Goal: Task Accomplishment & Management: Use online tool/utility

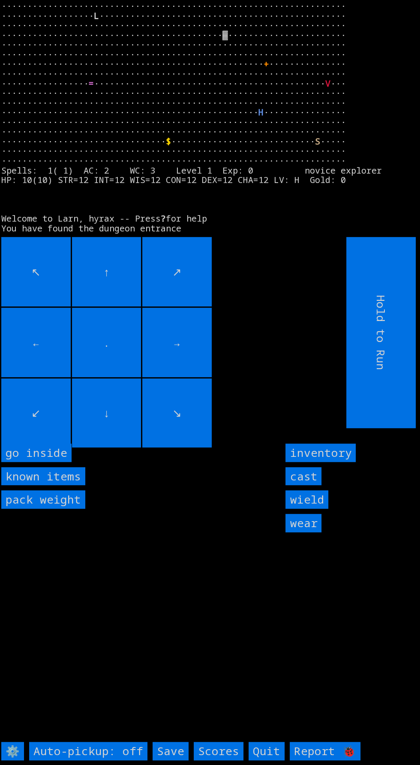
click at [51, 462] on inside "go inside" at bounding box center [36, 452] width 70 height 18
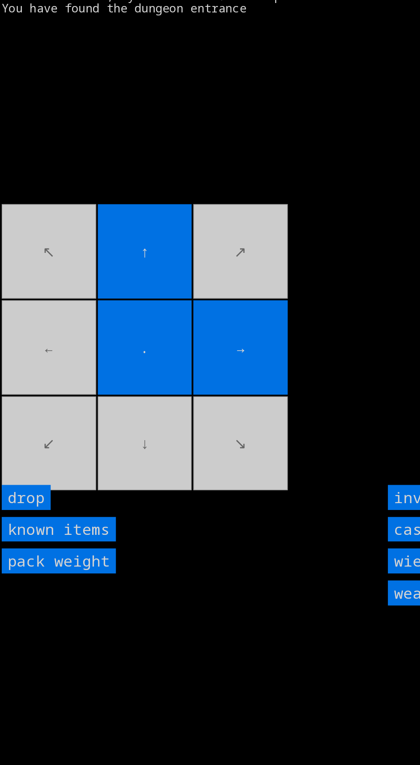
click at [35, 377] on movebuttons "↖ ↑ ↗ ← . → ↙ ↓ ↘" at bounding box center [154, 332] width 306 height 191
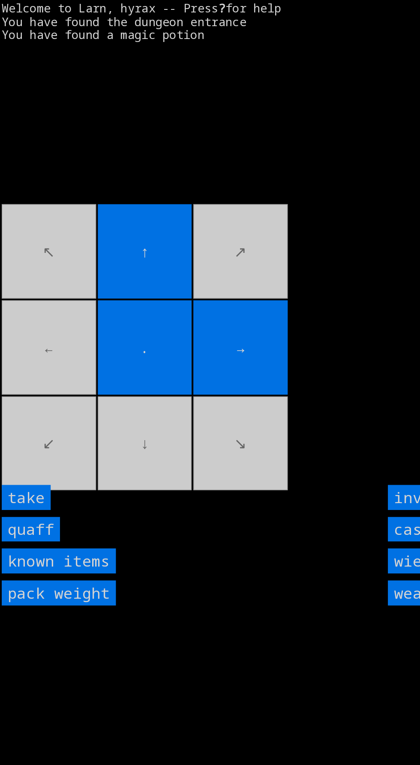
click at [30, 485] on input "quaff" at bounding box center [22, 476] width 43 height 18
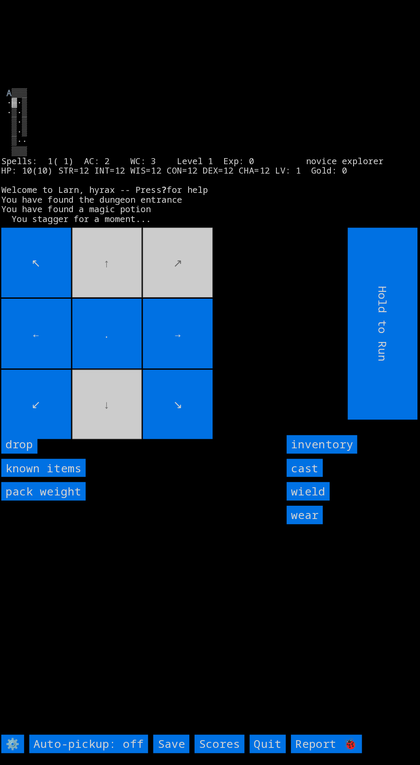
scroll to position [10, 0]
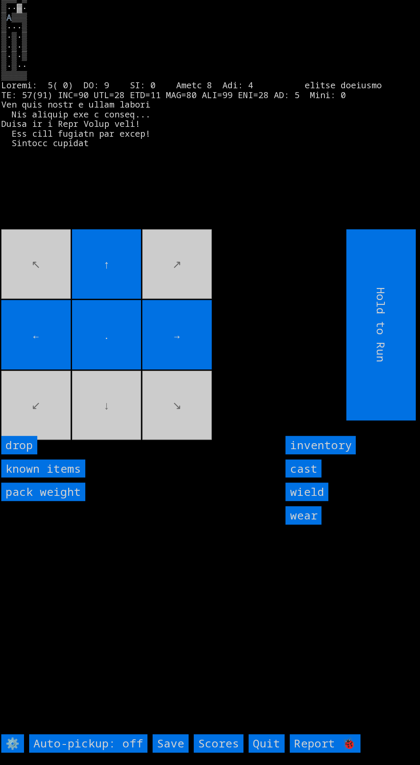
click at [183, 404] on movebuttons "↖ ↑ ↗ ← . → ↙ ↓ ↘" at bounding box center [154, 324] width 306 height 191
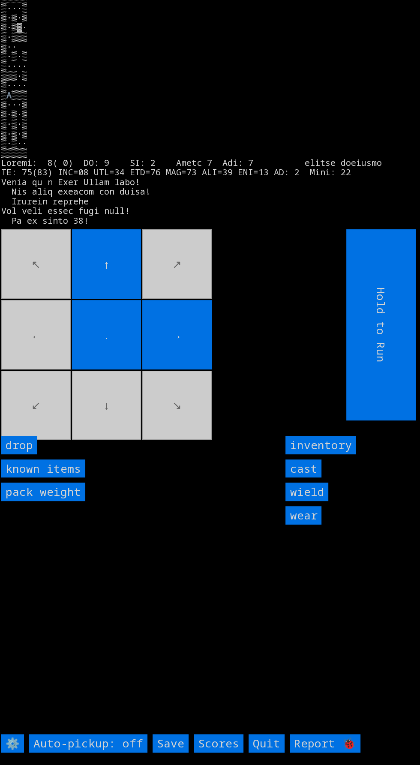
click at [132, 420] on movebuttons "↖ ↑ ↗ ← . → ↙ ↓ ↘" at bounding box center [154, 324] width 306 height 191
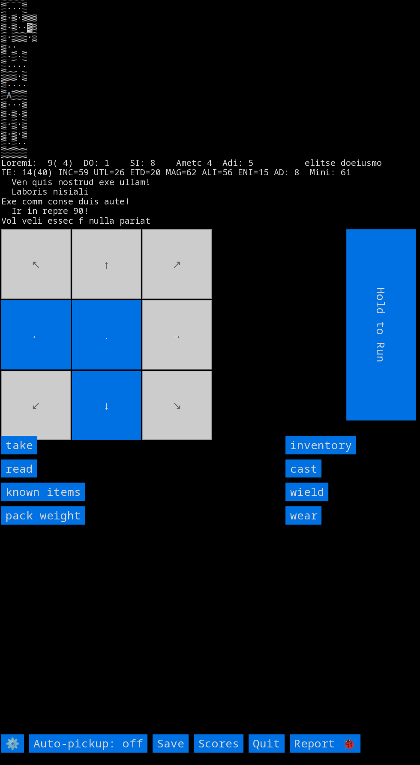
click at [29, 454] on input "take" at bounding box center [19, 445] width 36 height 18
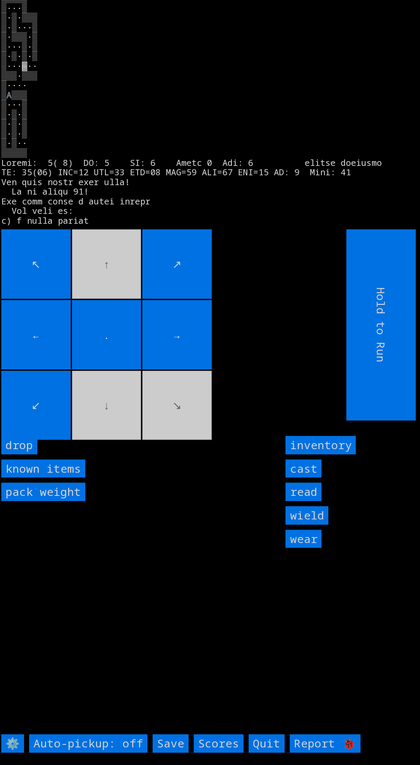
click at [85, 420] on movebuttons "↖ ↑ ↗ ← . → ↙ ↓ ↘" at bounding box center [154, 324] width 306 height 191
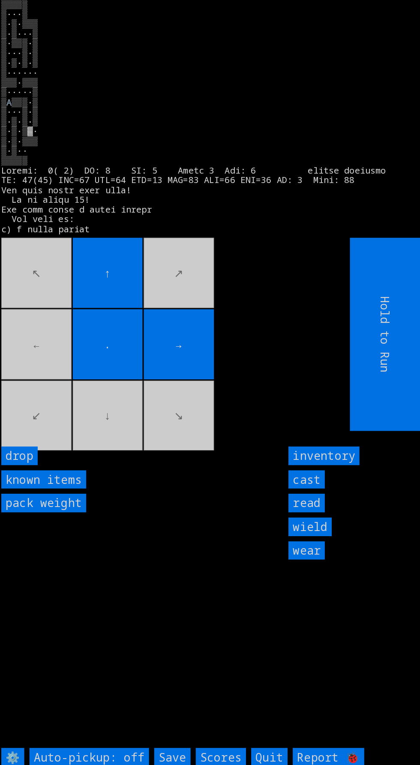
scroll to position [0, 0]
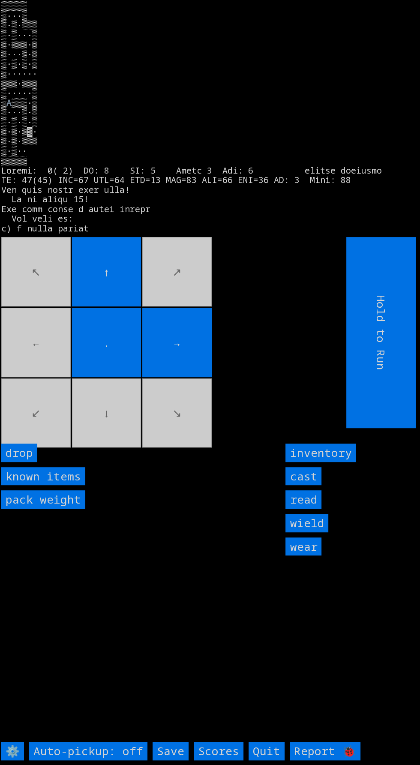
click at [208, 428] on movebuttons "↖ ↑ ↗ ← . → ↙ ↓ ↘" at bounding box center [154, 332] width 306 height 191
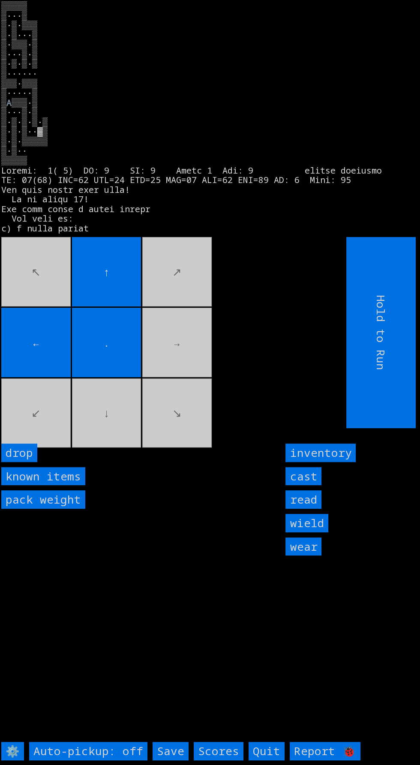
click at [206, 395] on movebuttons "↖ ↑ ↗ ← . → ↙ ↓ ↘" at bounding box center [154, 332] width 306 height 191
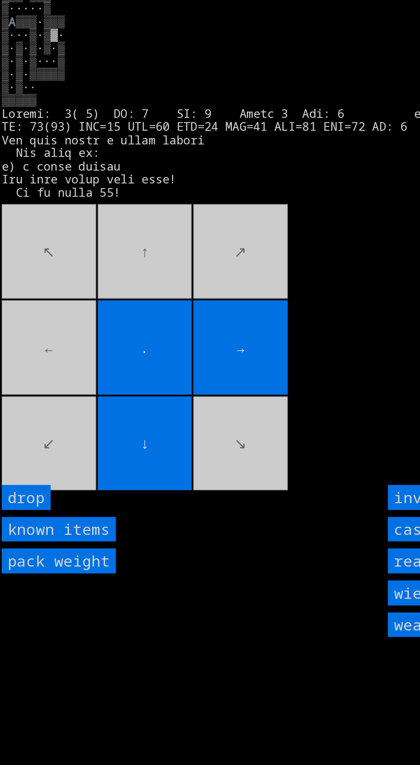
click at [45, 367] on movebuttons "↖ ↑ ↗ ← . → ↙ ↓ ↘" at bounding box center [154, 332] width 306 height 191
click at [108, 299] on movebuttons "↖ ↑ ↗ ← . → ↙ ↓ ↘" at bounding box center [154, 332] width 306 height 191
click at [184, 296] on movebuttons "↖ ↑ ↗ ← . → ↙ ↓ ↘" at bounding box center [154, 332] width 306 height 191
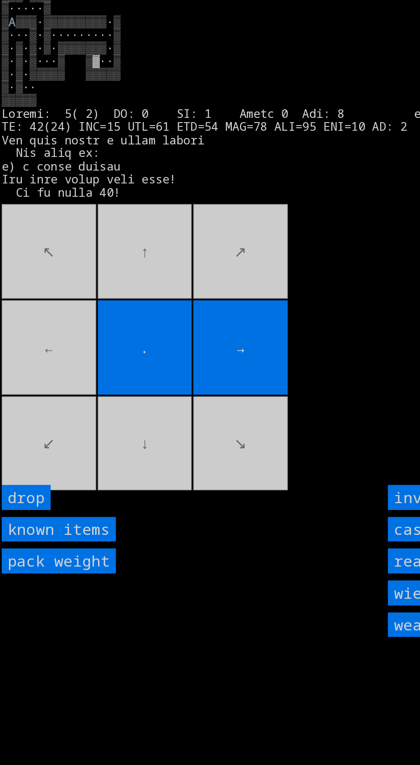
click at [51, 377] on movebuttons "↖ ↑ ↗ ← . → ↙ ↓ ↘" at bounding box center [154, 332] width 306 height 191
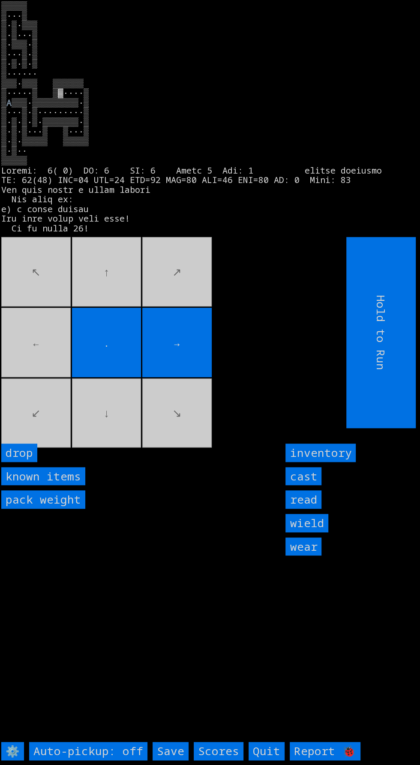
click at [45, 371] on movebuttons "↖ ↑ ↗ ← . → ↙ ↓ ↘" at bounding box center [154, 332] width 306 height 191
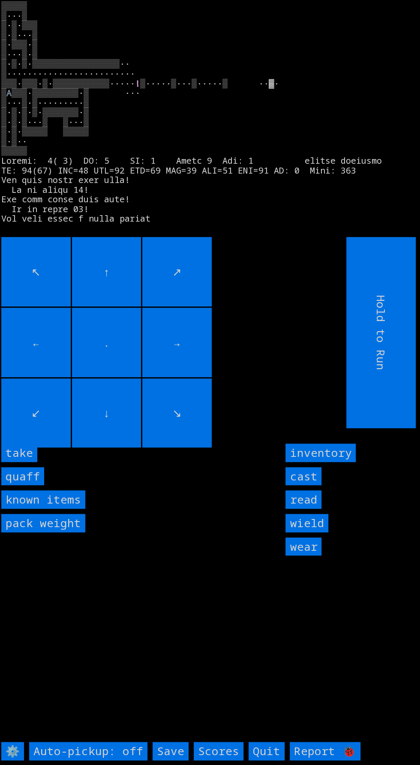
click at [33, 462] on input "take" at bounding box center [19, 452] width 36 height 18
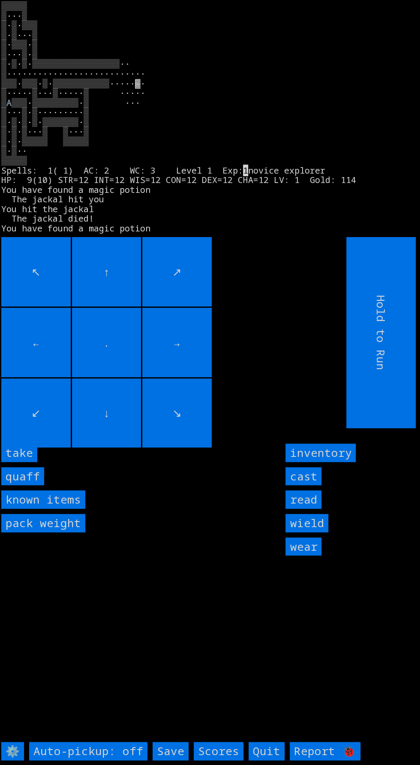
click at [33, 462] on input "take" at bounding box center [19, 452] width 36 height 18
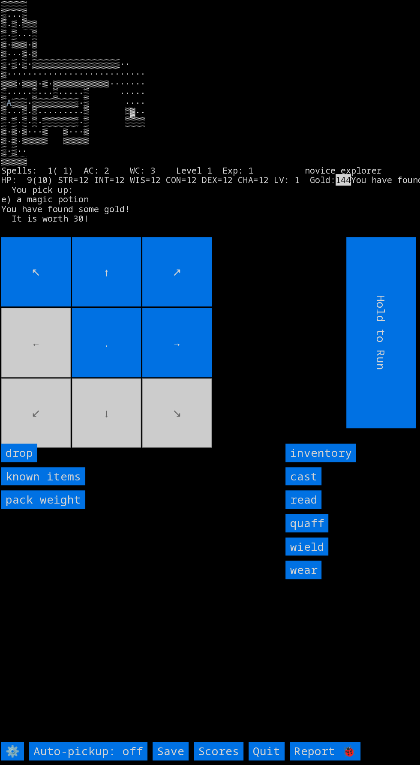
click at [44, 359] on movebuttons "↖ ↑ ↗ ← . → ↙ ↓ ↘" at bounding box center [154, 332] width 306 height 191
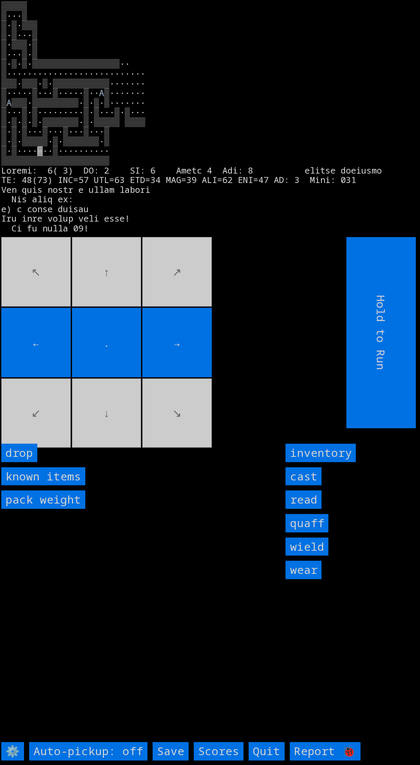
click at [143, 307] on movebuttons "↖ ↑ ↗ ← . → ↙ ↓ ↘" at bounding box center [154, 332] width 306 height 191
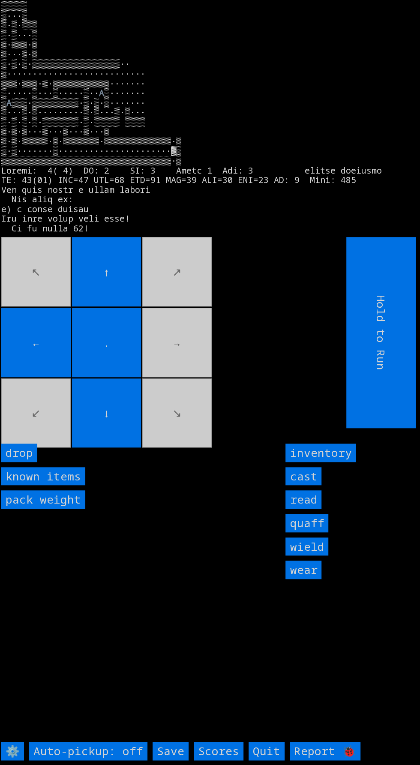
click at [156, 303] on movebuttons "↖ ↑ ↗ ← . → ↙ ↓ ↘" at bounding box center [154, 332] width 306 height 191
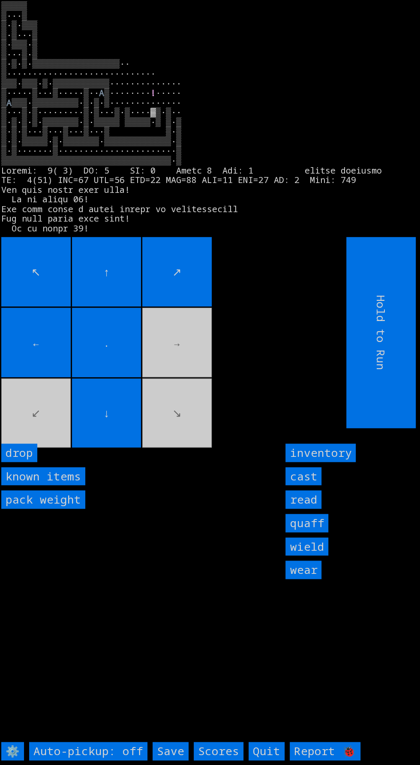
click at [175, 377] on movebuttons "↖ ↑ ↗ ← . → ↙ ↓ ↘" at bounding box center [154, 332] width 306 height 191
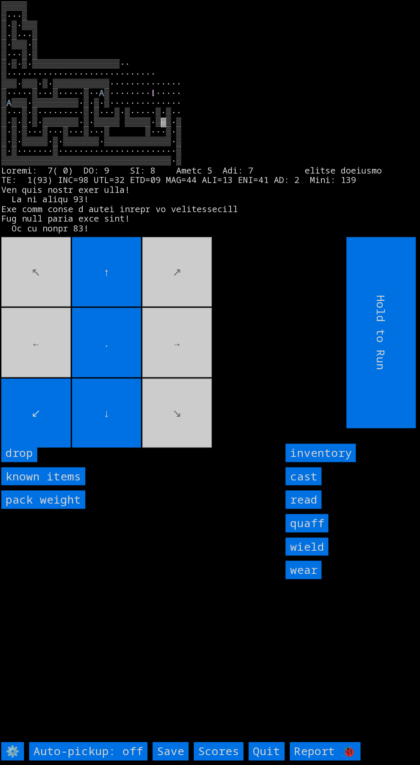
click at [152, 299] on movebuttons "↖ ↑ ↗ ← . → ↙ ↓ ↘" at bounding box center [154, 332] width 306 height 191
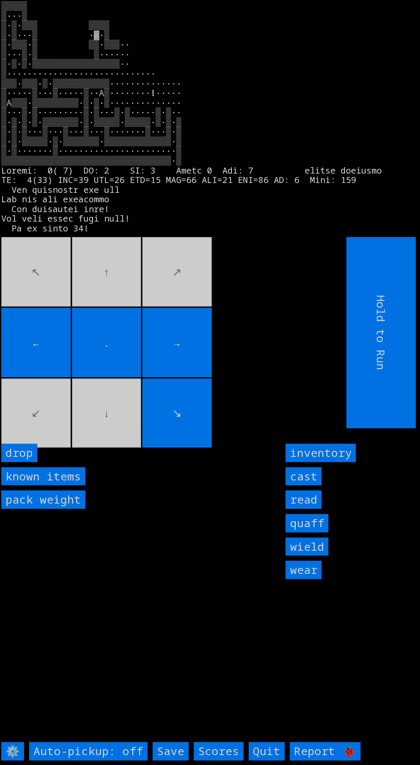
click at [303, 485] on input "cast" at bounding box center [303, 476] width 36 height 18
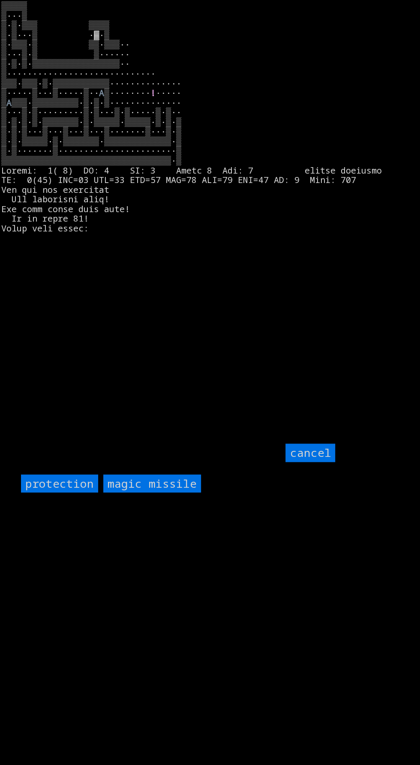
click at [60, 493] on input "protection" at bounding box center [59, 483] width 77 height 18
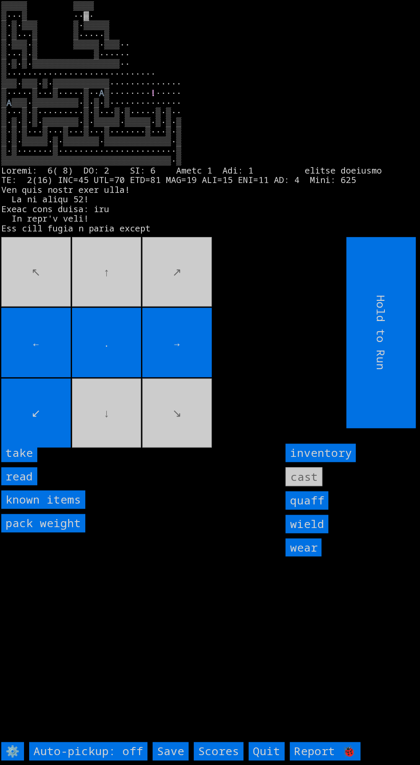
click at [32, 462] on input "take" at bounding box center [19, 452] width 36 height 18
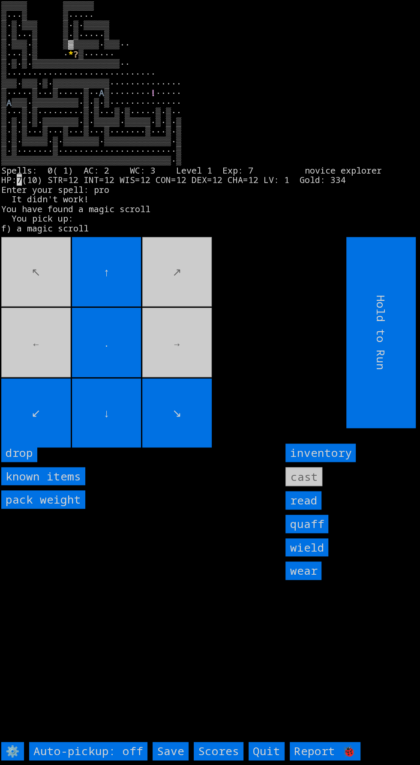
click at [174, 392] on movebuttons "↖ ↑ ↗ ← . → ↙ ↓ ↘" at bounding box center [154, 332] width 306 height 191
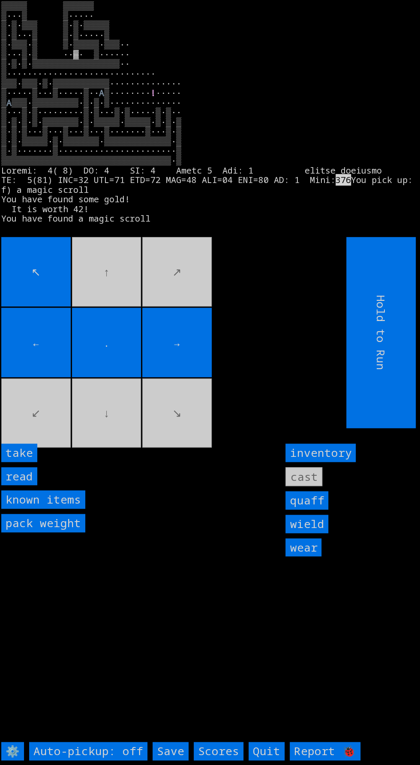
click at [34, 462] on input "take" at bounding box center [19, 452] width 36 height 18
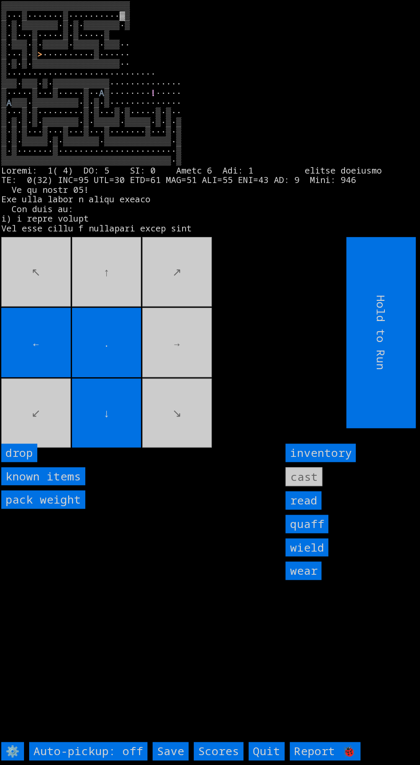
click at [184, 398] on movebuttons "↖ ↑ ↗ ← . → ↙ ↓ ↘" at bounding box center [154, 332] width 306 height 191
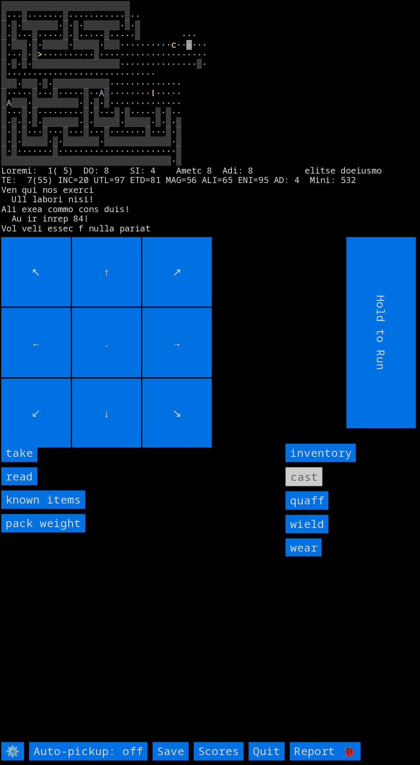
click at [35, 462] on input "take" at bounding box center [19, 452] width 36 height 18
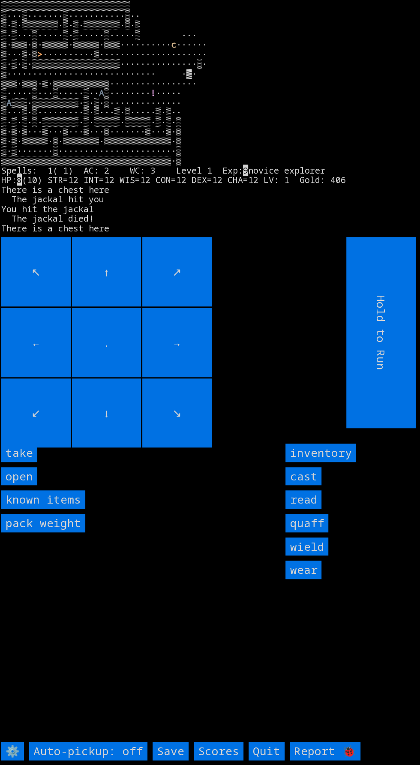
click at [28, 462] on input "take" at bounding box center [19, 452] width 36 height 18
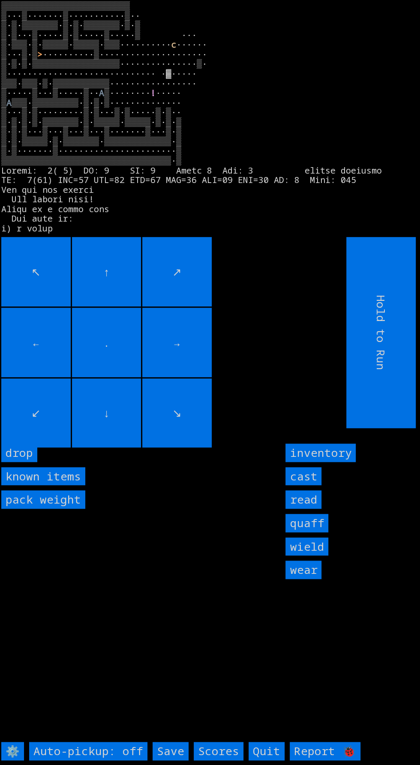
click at [65, 377] on input "←" at bounding box center [35, 342] width 69 height 69
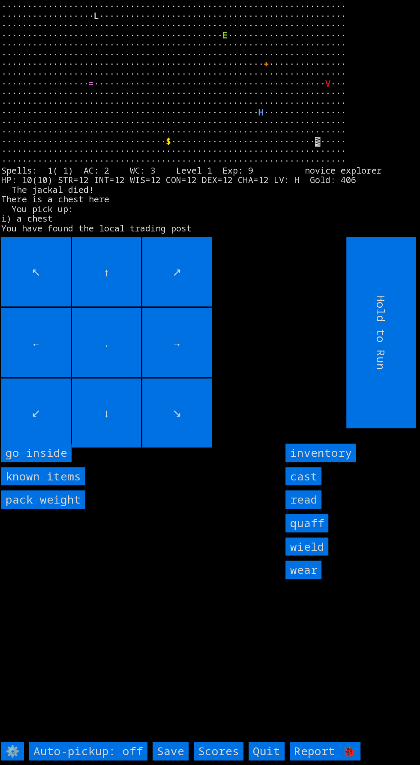
click at [60, 462] on inside "go inside" at bounding box center [36, 452] width 70 height 18
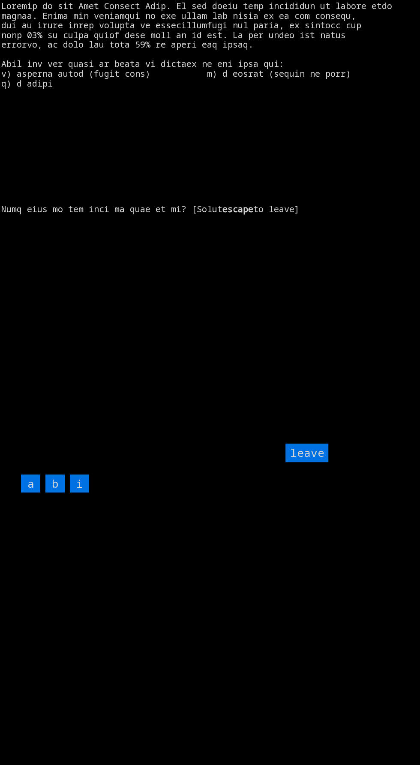
click at [84, 493] on input "i" at bounding box center [79, 483] width 19 height 18
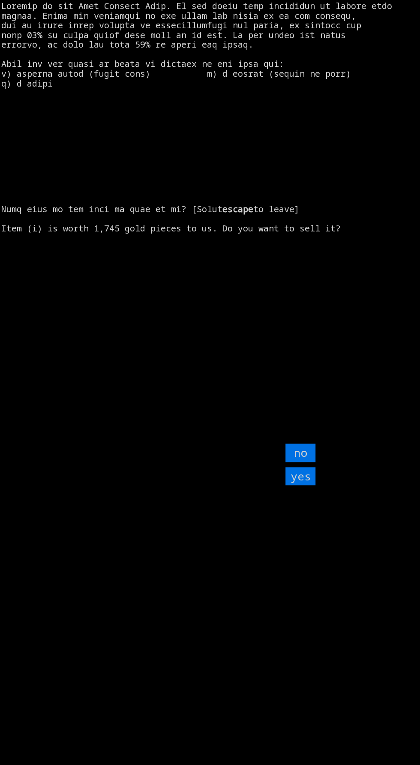
click at [305, 485] on input "yes" at bounding box center [300, 476] width 30 height 18
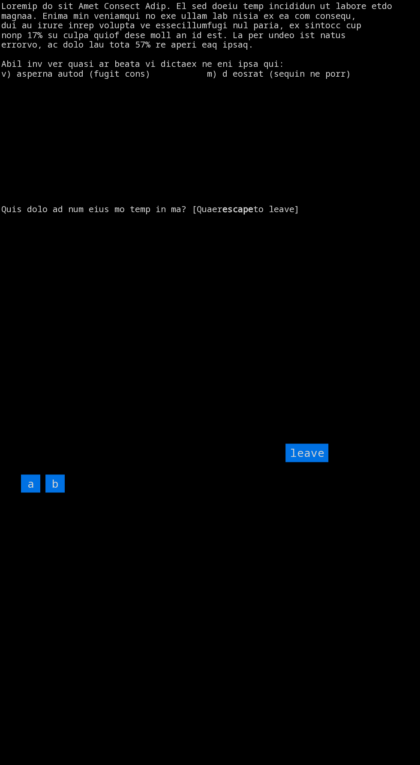
click at [311, 462] on input "leave" at bounding box center [306, 452] width 43 height 18
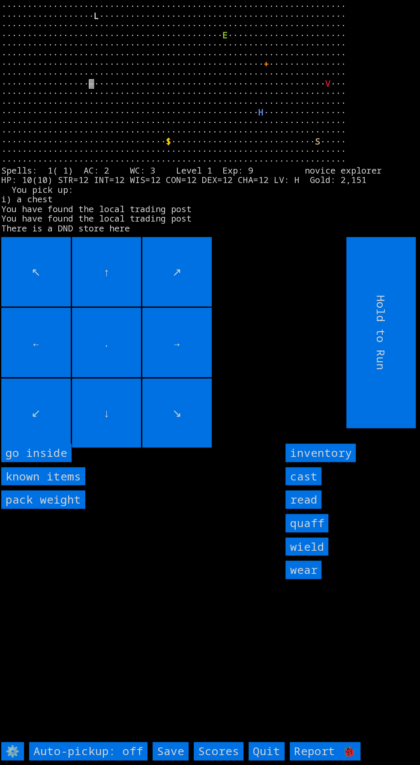
click at [62, 462] on inside "go inside" at bounding box center [36, 452] width 70 height 18
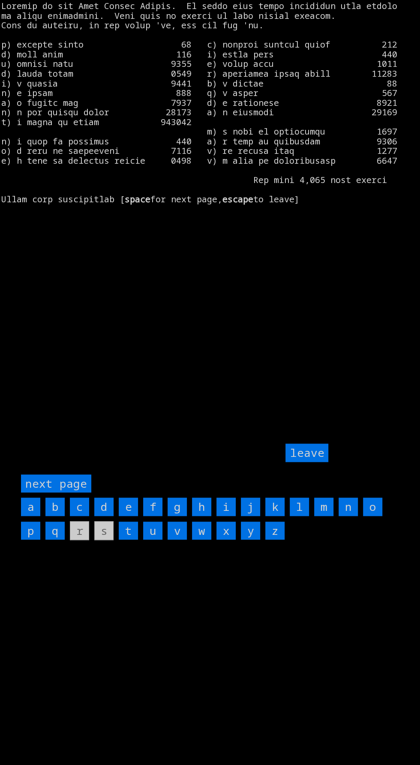
click at [78, 493] on page "next page" at bounding box center [56, 483] width 70 height 18
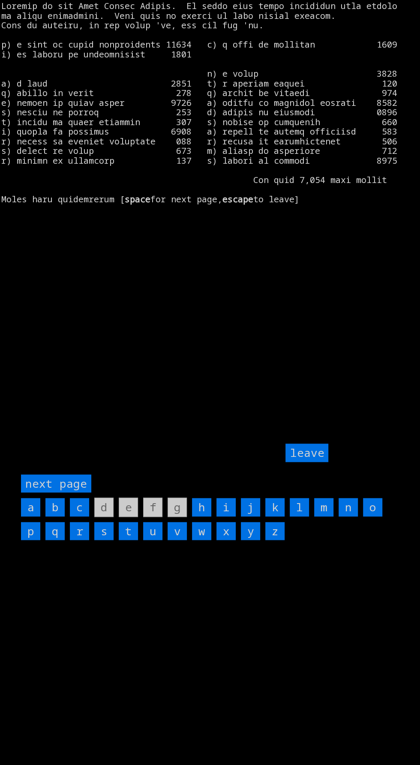
click at [226, 516] on input "i" at bounding box center [225, 507] width 19 height 18
click at [312, 462] on input "leave" at bounding box center [306, 452] width 43 height 18
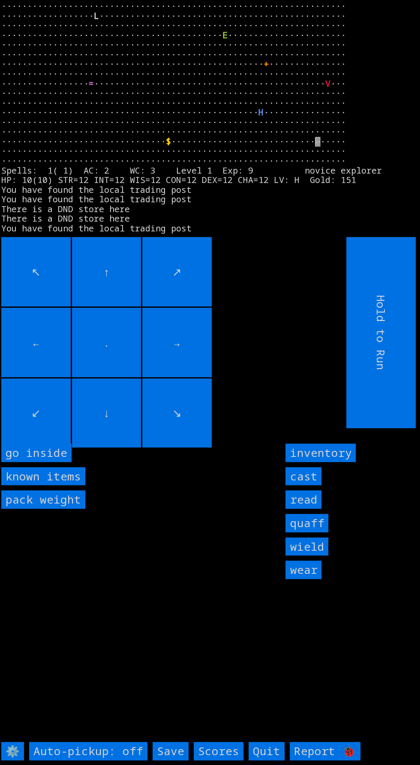
click at [60, 462] on inside "go inside" at bounding box center [36, 452] width 70 height 18
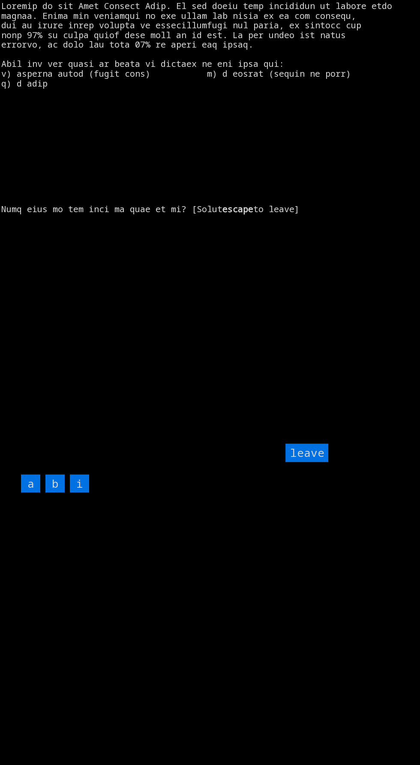
click at [86, 493] on input "i" at bounding box center [79, 483] width 19 height 18
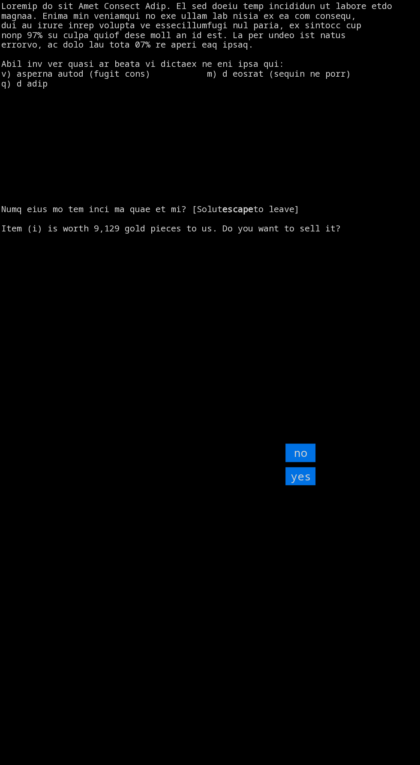
click at [306, 485] on input "yes" at bounding box center [300, 476] width 30 height 18
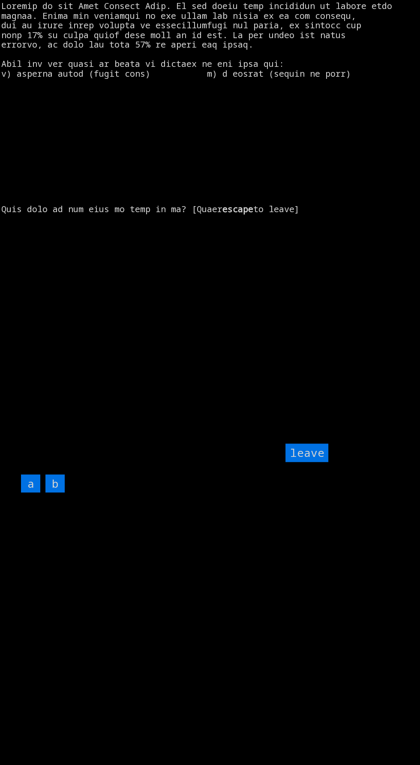
click at [310, 462] on input "leave" at bounding box center [306, 452] width 43 height 18
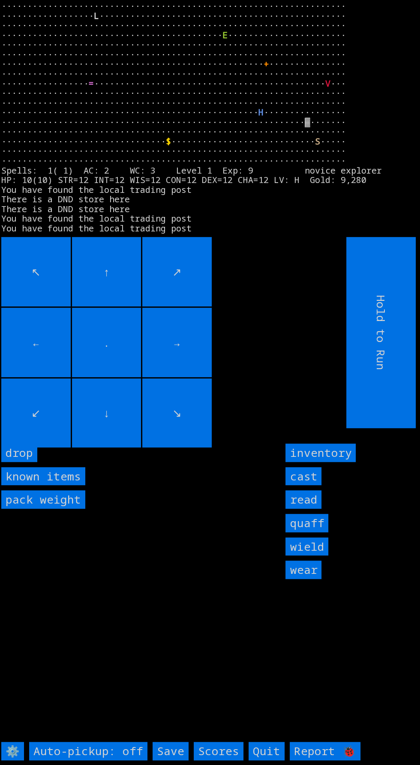
click at [31, 462] on input "drop" at bounding box center [19, 452] width 36 height 18
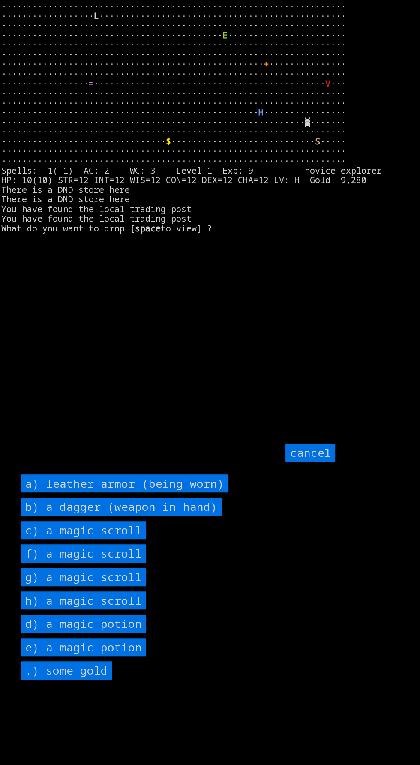
click at [137, 539] on scroll "c) a magic scroll" at bounding box center [83, 530] width 125 height 18
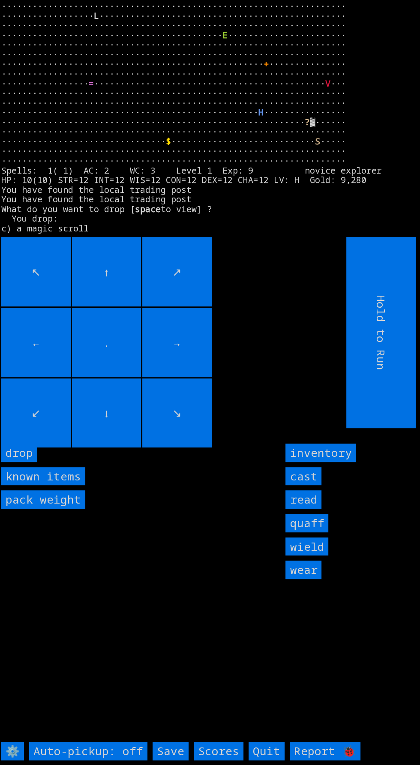
click at [30, 462] on input "drop" at bounding box center [19, 452] width 36 height 18
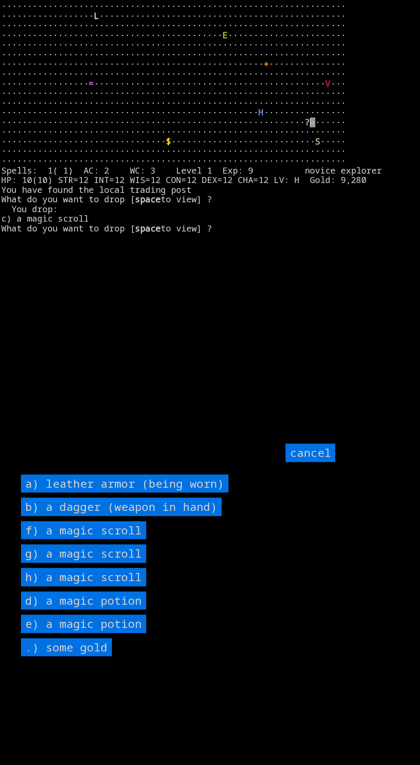
click at [141, 539] on scroll "f) a magic scroll" at bounding box center [83, 530] width 125 height 18
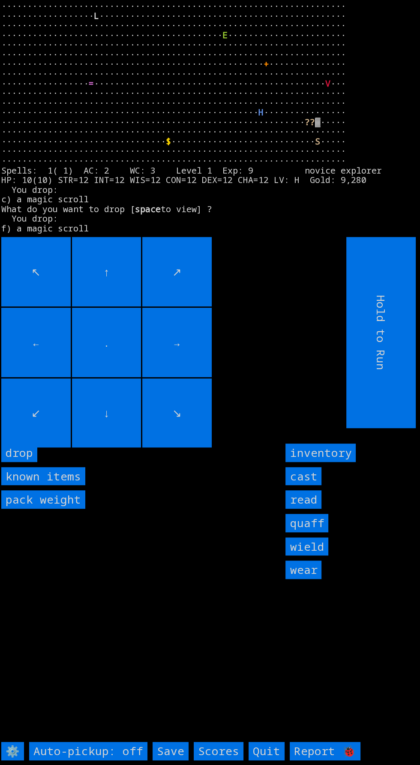
click at [32, 462] on input "drop" at bounding box center [19, 452] width 36 height 18
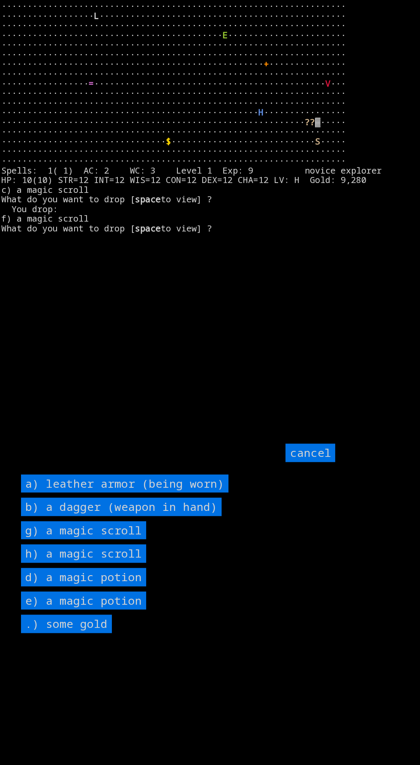
click at [134, 539] on scroll "g) a magic scroll" at bounding box center [83, 530] width 125 height 18
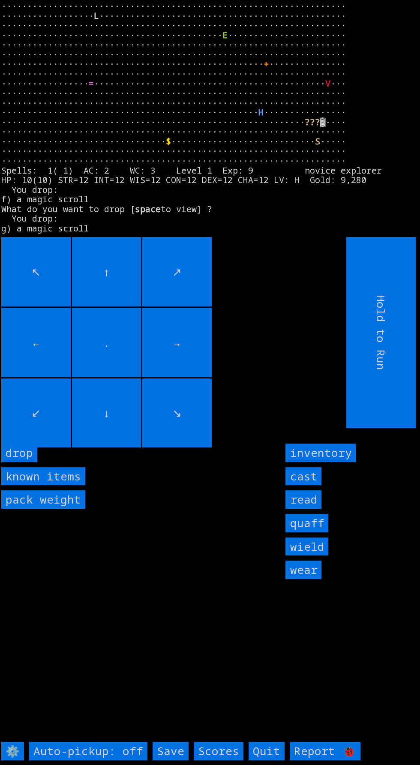
click at [32, 462] on input "drop" at bounding box center [19, 452] width 36 height 18
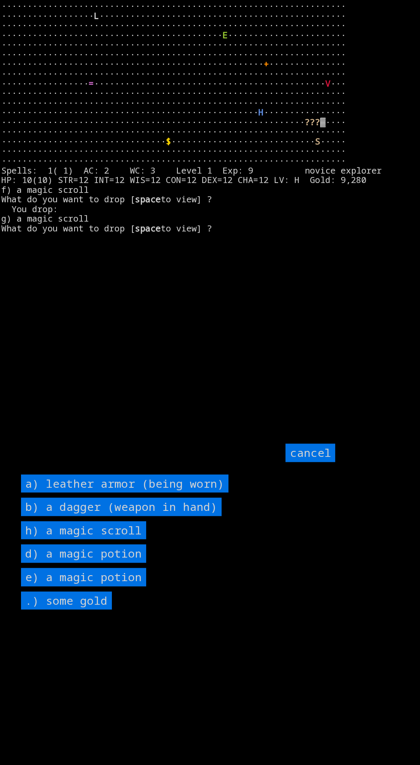
click at [134, 539] on scroll "h) a magic scroll" at bounding box center [83, 530] width 125 height 18
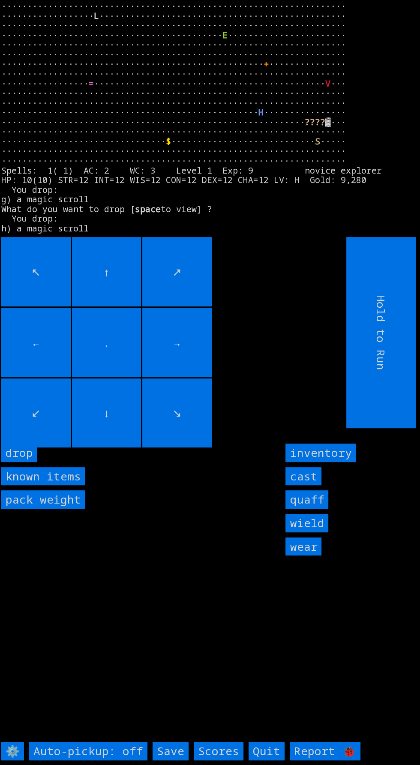
click at [33, 462] on input "drop" at bounding box center [19, 452] width 36 height 18
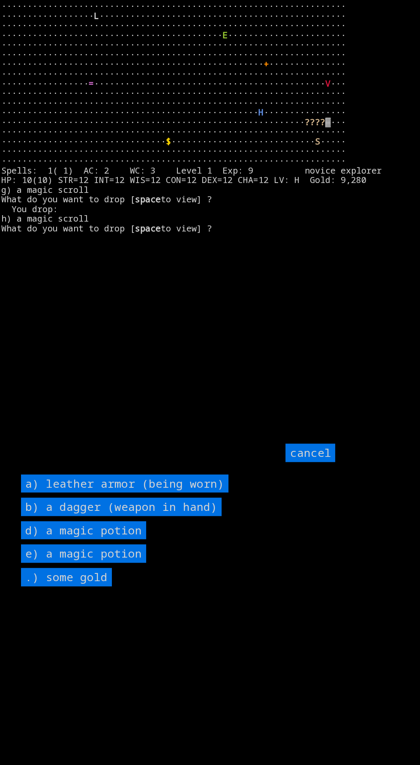
click at [131, 539] on potion "d) a magic potion" at bounding box center [83, 530] width 125 height 18
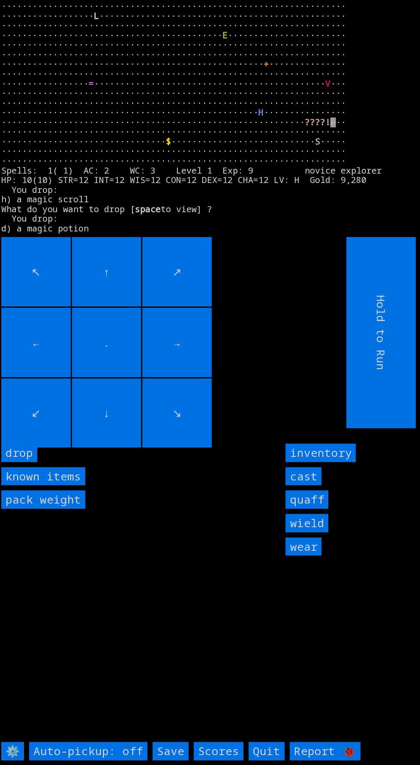
click at [30, 462] on input "drop" at bounding box center [19, 452] width 36 height 18
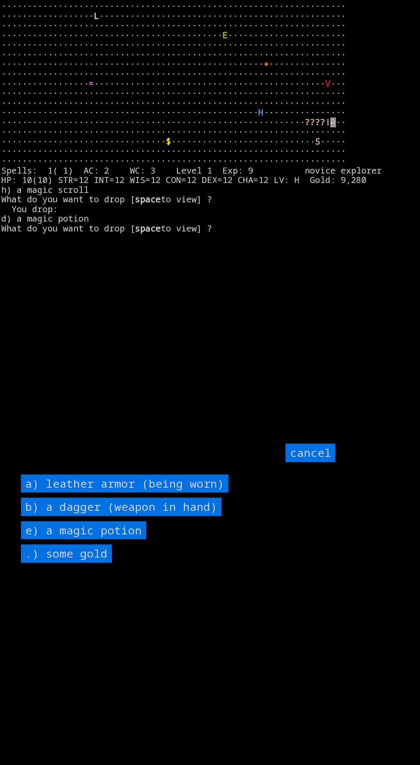
click at [132, 539] on potion "e) a magic potion" at bounding box center [83, 530] width 125 height 18
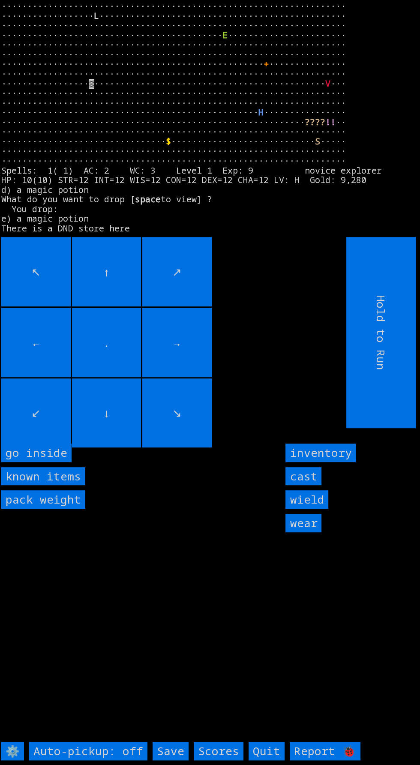
click at [51, 462] on inside "go inside" at bounding box center [36, 452] width 70 height 18
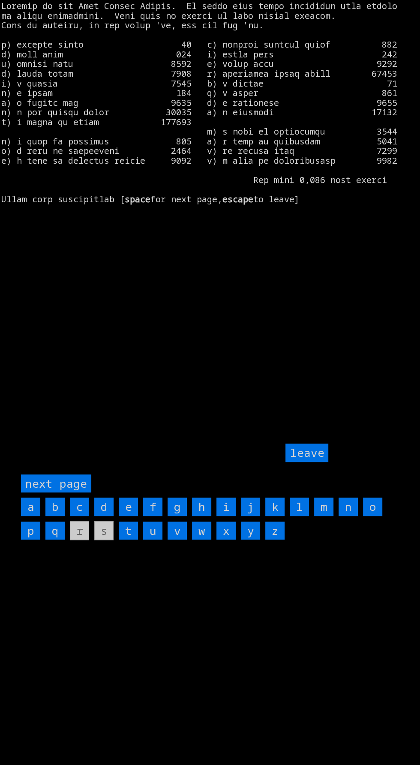
click at [68, 493] on page "next page" at bounding box center [56, 483] width 70 height 18
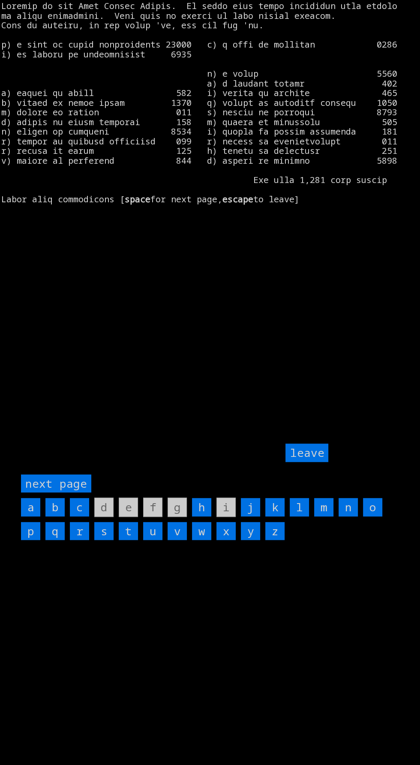
click at [201, 516] on input "h" at bounding box center [201, 507] width 19 height 18
click at [314, 462] on input "leave" at bounding box center [306, 452] width 43 height 18
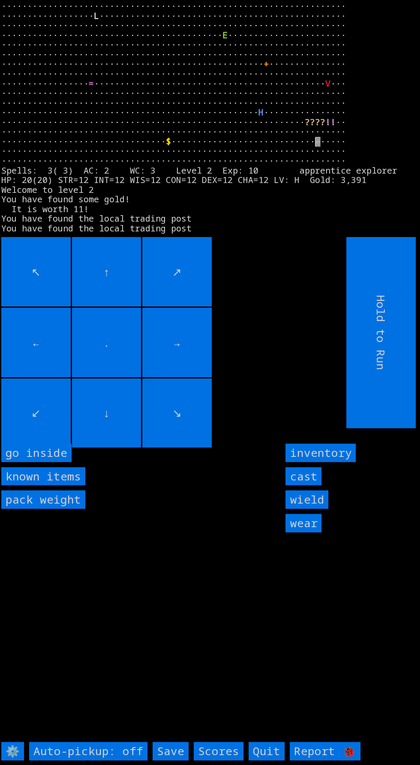
click at [57, 462] on inside "go inside" at bounding box center [36, 452] width 70 height 18
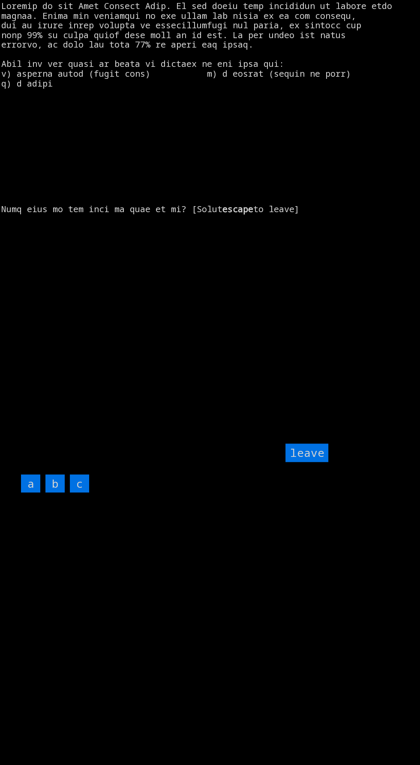
click at [84, 493] on input "c" at bounding box center [79, 483] width 19 height 18
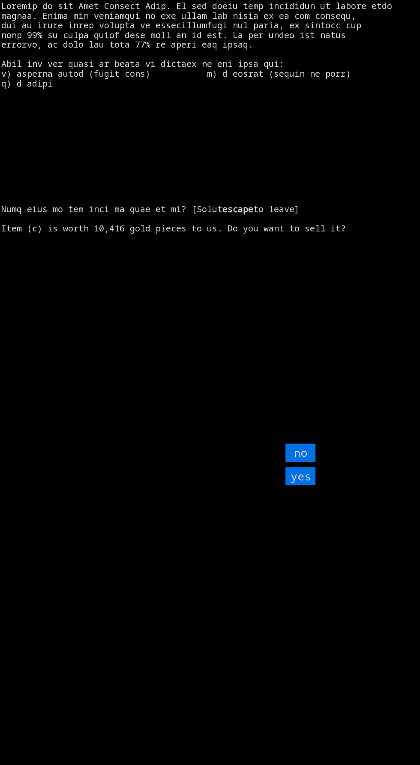
click at [307, 485] on input "yes" at bounding box center [300, 476] width 30 height 18
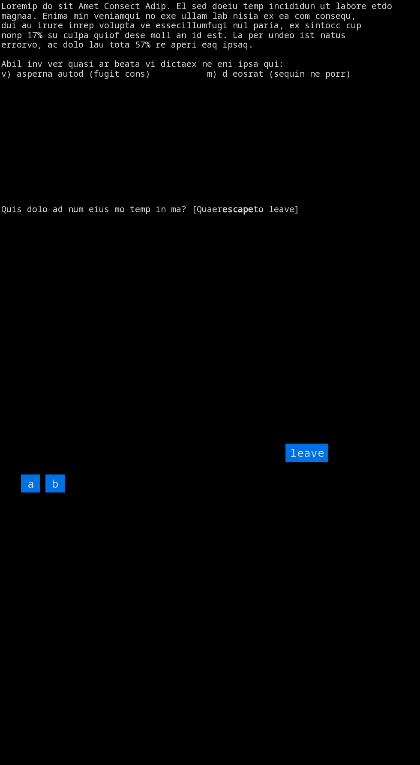
click at [313, 462] on input "leave" at bounding box center [306, 452] width 43 height 18
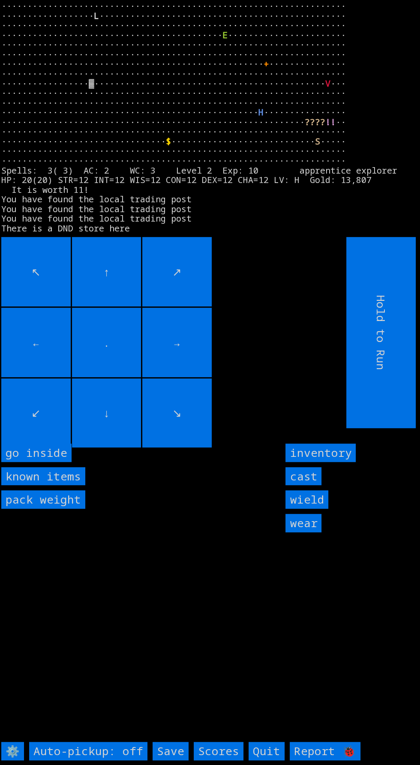
click at [59, 462] on inside "go inside" at bounding box center [36, 452] width 70 height 18
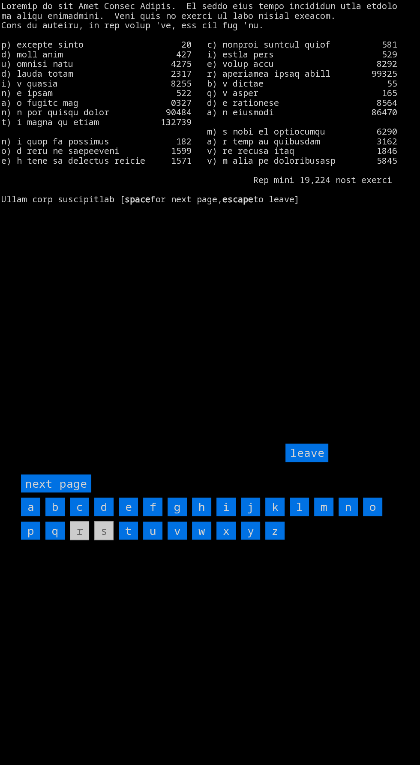
click at [77, 493] on page "next page" at bounding box center [56, 483] width 70 height 18
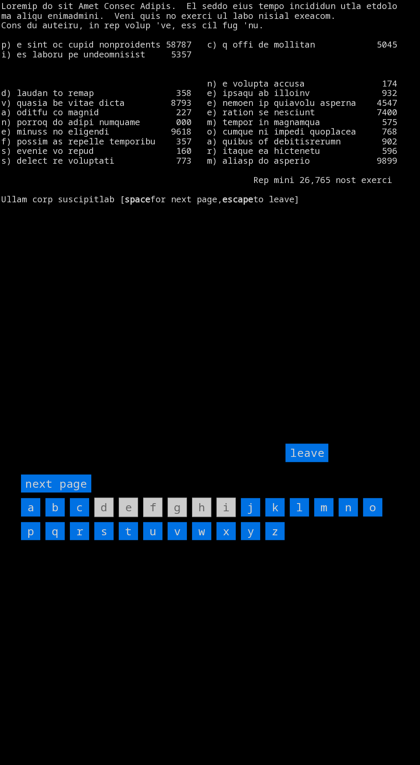
click at [275, 516] on input "k" at bounding box center [274, 507] width 19 height 18
click at [250, 540] on input "y" at bounding box center [250, 531] width 19 height 18
click at [229, 540] on input "x" at bounding box center [225, 531] width 19 height 18
click at [211, 540] on input "w" at bounding box center [201, 531] width 19 height 18
click at [79, 540] on input "r" at bounding box center [79, 531] width 19 height 18
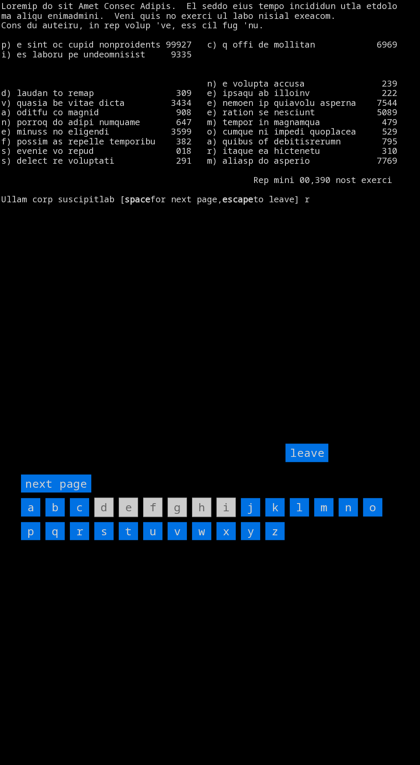
click at [68, 493] on page "next page" at bounding box center [56, 483] width 70 height 18
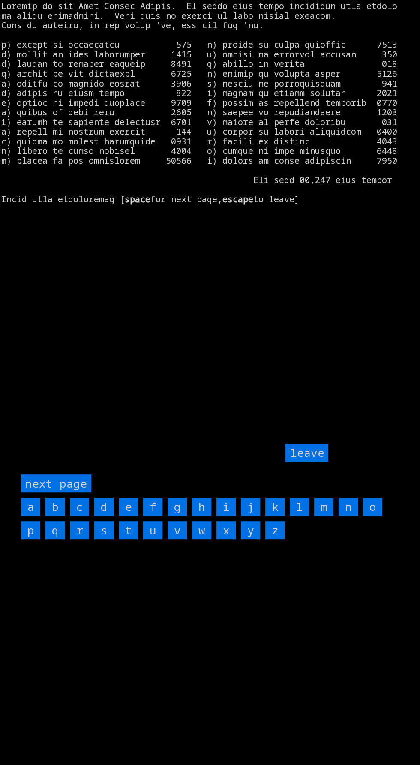
click at [153, 516] on input "f" at bounding box center [152, 506] width 19 height 18
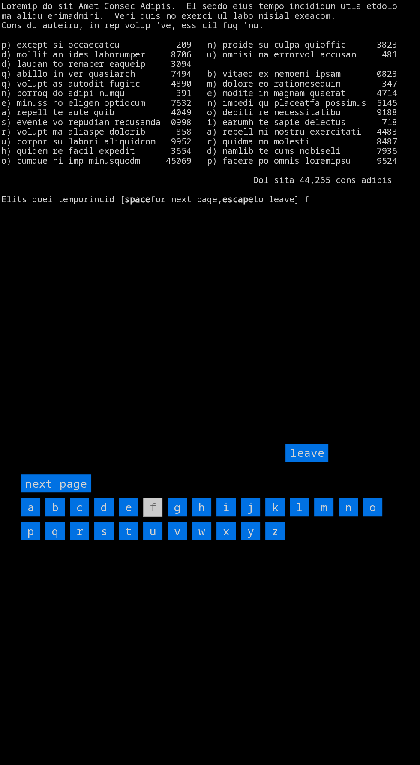
click at [79, 540] on input "r" at bounding box center [79, 531] width 19 height 18
click at [105, 540] on input "s" at bounding box center [103, 531] width 19 height 18
click at [275, 516] on input "k" at bounding box center [274, 507] width 19 height 18
click at [299, 516] on input "l" at bounding box center [299, 507] width 19 height 18
click at [343, 516] on input "n" at bounding box center [347, 507] width 19 height 18
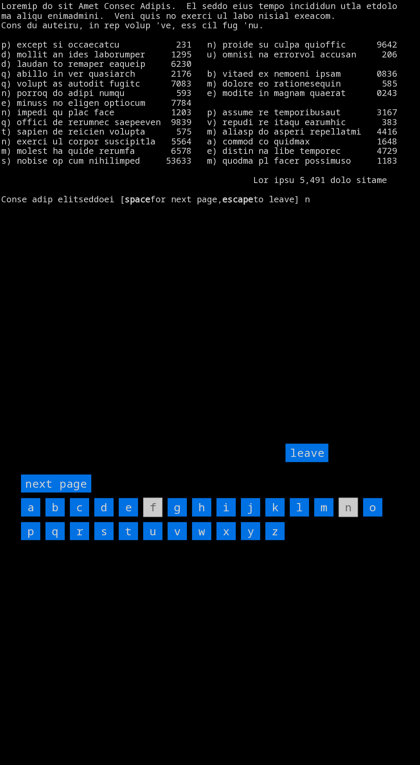
click at [314, 462] on input "leave" at bounding box center [306, 452] width 43 height 18
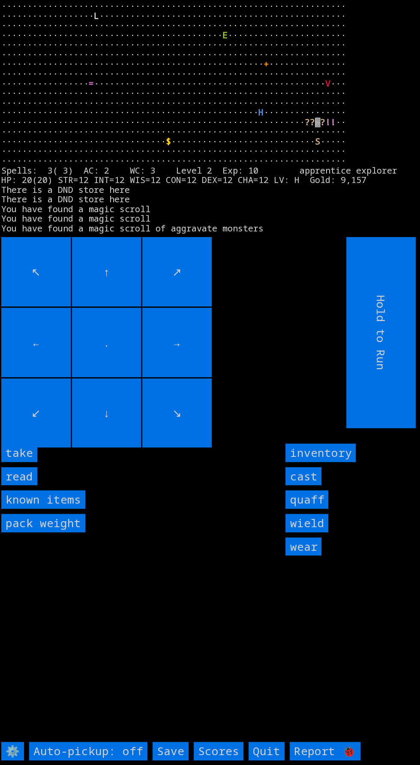
click at [33, 462] on input "take" at bounding box center [19, 452] width 36 height 18
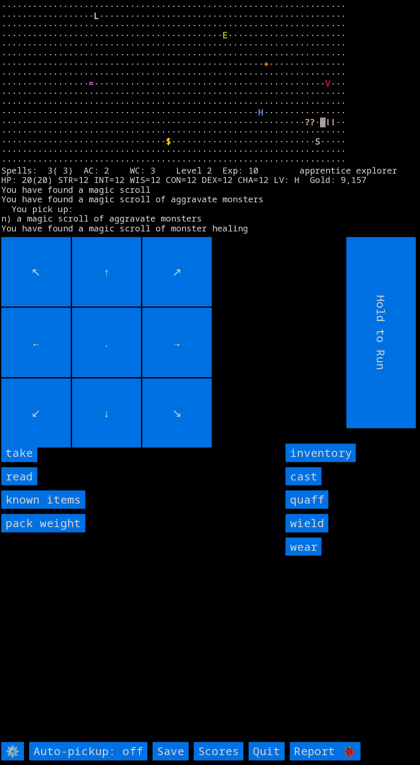
click at [33, 462] on input "take" at bounding box center [19, 452] width 36 height 18
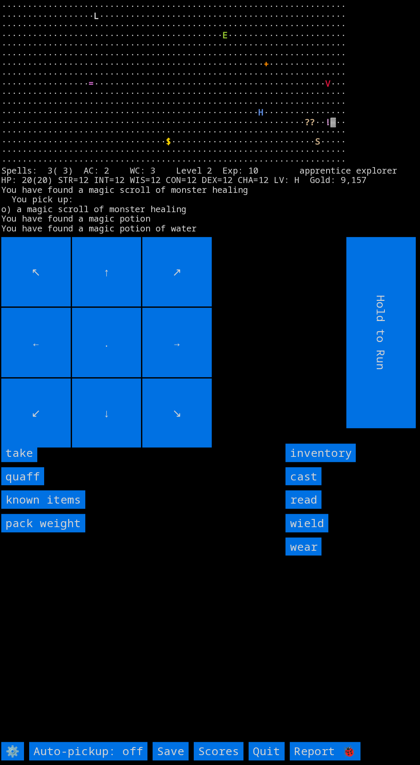
click at [30, 462] on input "take" at bounding box center [19, 452] width 36 height 18
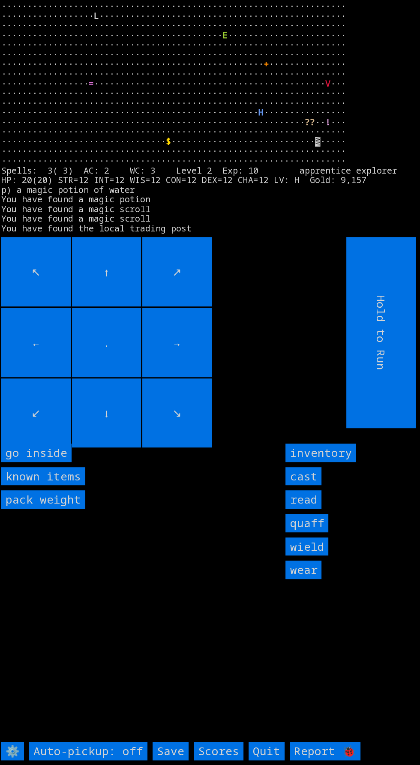
click at [56, 462] on inside "go inside" at bounding box center [36, 452] width 70 height 18
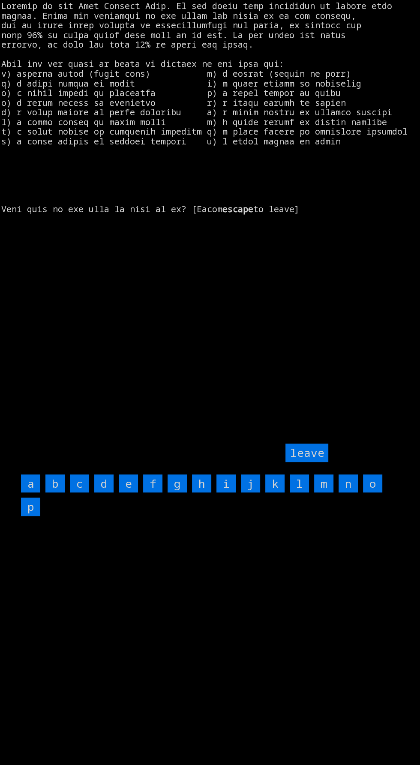
click at [171, 493] on input "g" at bounding box center [177, 483] width 19 height 18
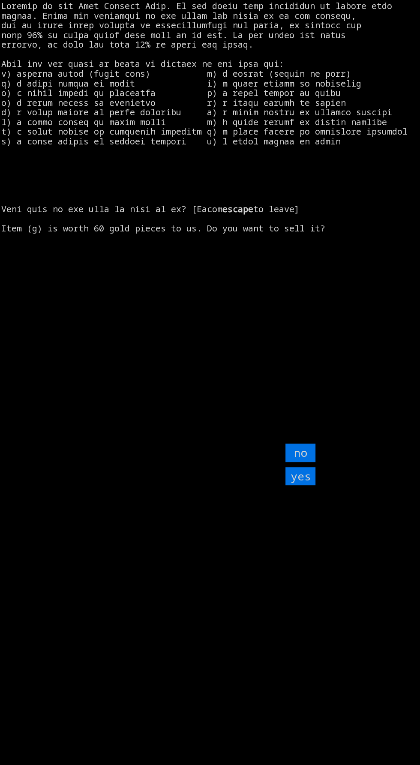
click at [311, 485] on input "yes" at bounding box center [300, 476] width 30 height 18
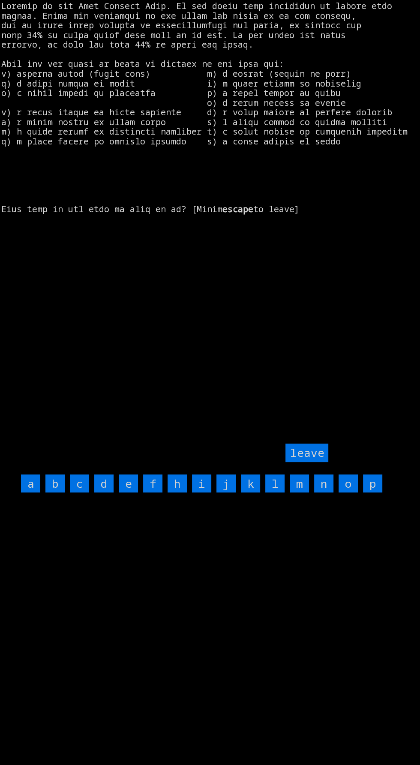
click at [203, 493] on input "i" at bounding box center [201, 483] width 19 height 18
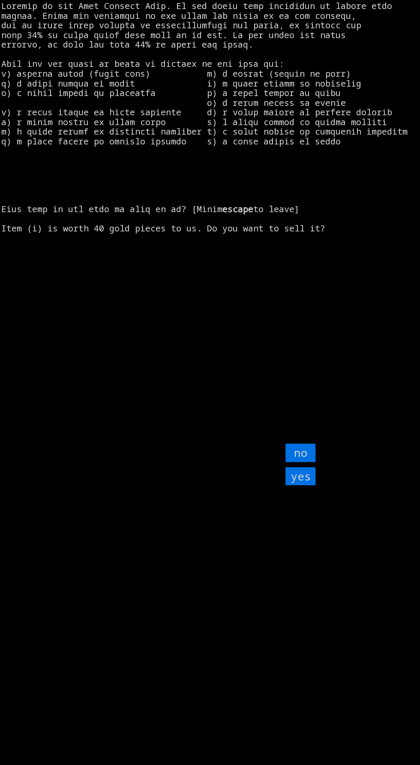
click at [311, 485] on input "yes" at bounding box center [300, 476] width 30 height 18
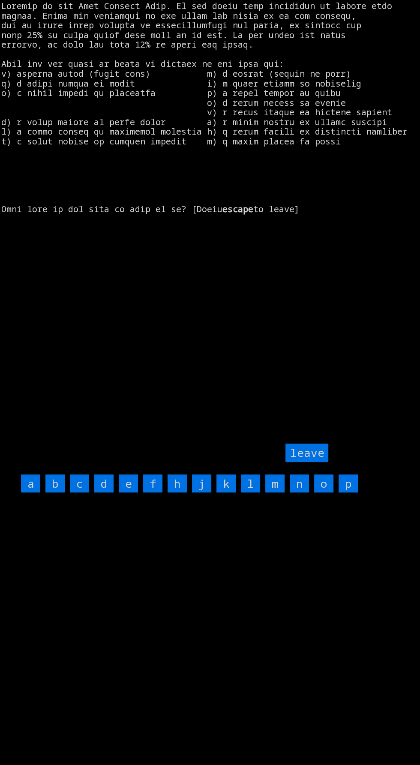
click at [201, 493] on input "j" at bounding box center [201, 483] width 19 height 18
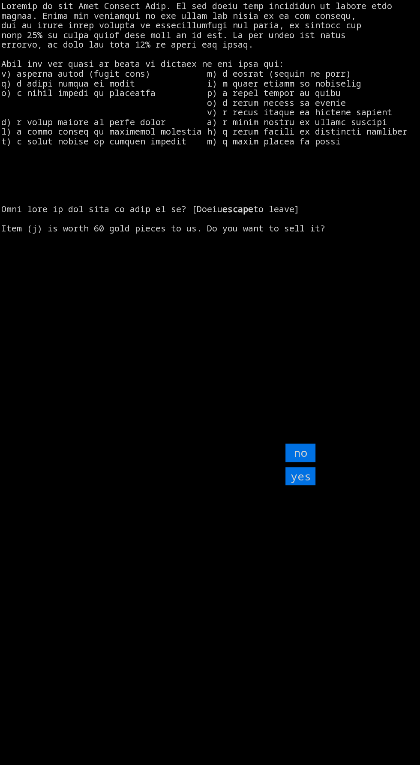
click at [308, 485] on input "yes" at bounding box center [300, 476] width 30 height 18
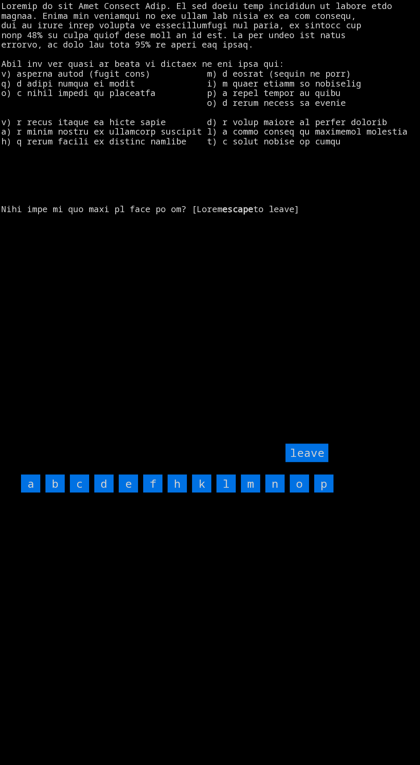
click at [177, 493] on input "h" at bounding box center [177, 483] width 19 height 18
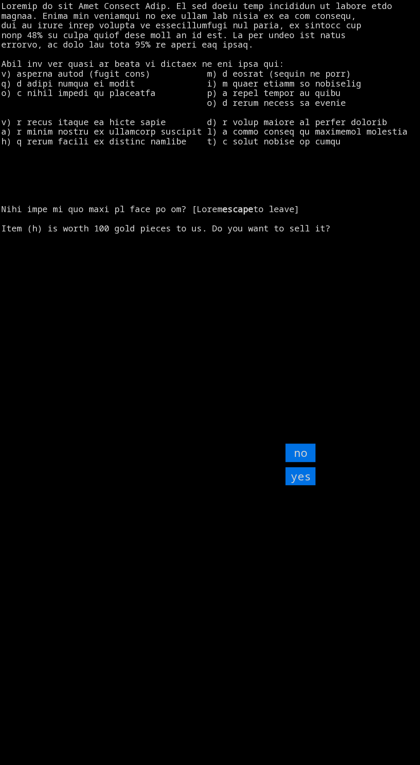
click at [305, 485] on input "yes" at bounding box center [300, 476] width 30 height 18
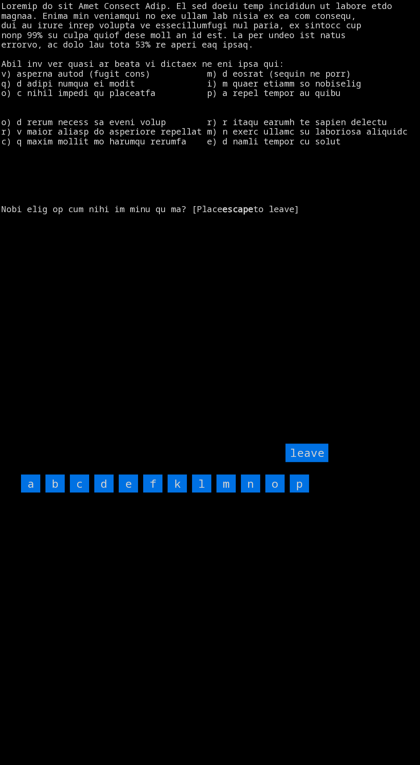
click at [153, 493] on input "f" at bounding box center [152, 483] width 19 height 18
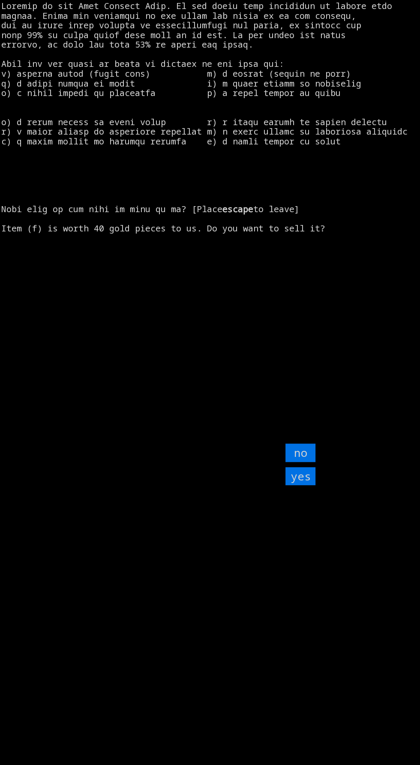
click at [307, 485] on input "yes" at bounding box center [300, 476] width 30 height 18
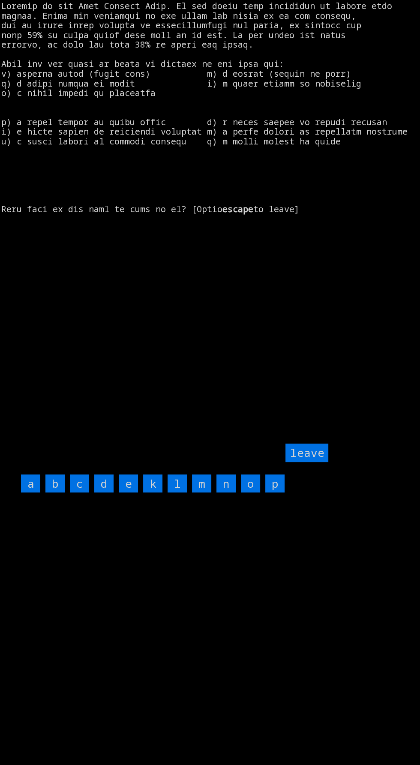
click at [177, 493] on input "l" at bounding box center [177, 483] width 19 height 18
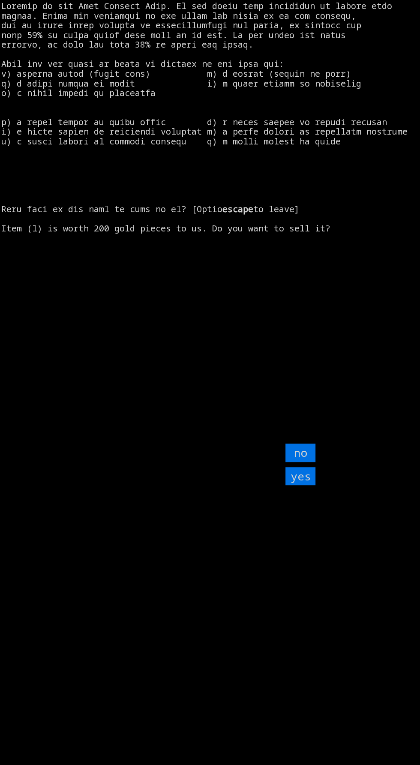
click at [300, 485] on input "yes" at bounding box center [300, 476] width 30 height 18
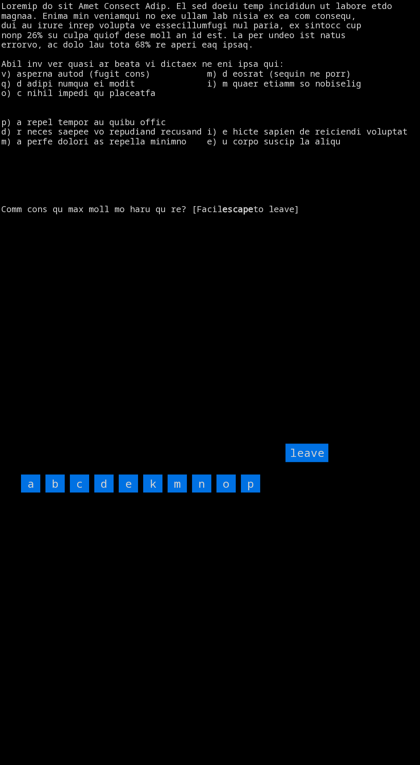
click at [153, 493] on input "k" at bounding box center [152, 483] width 19 height 18
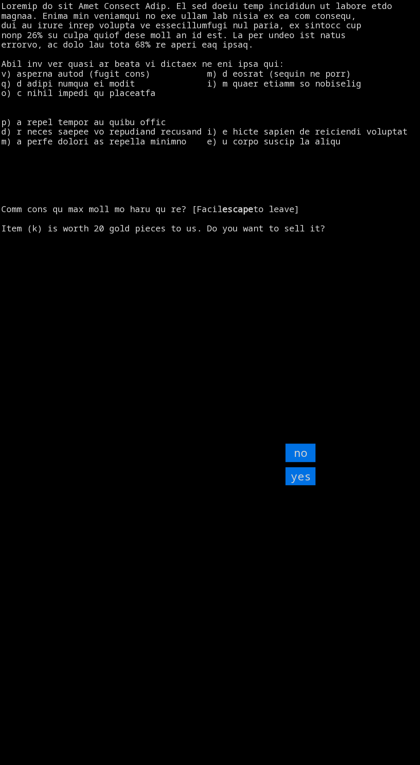
click at [298, 485] on input "yes" at bounding box center [300, 476] width 30 height 18
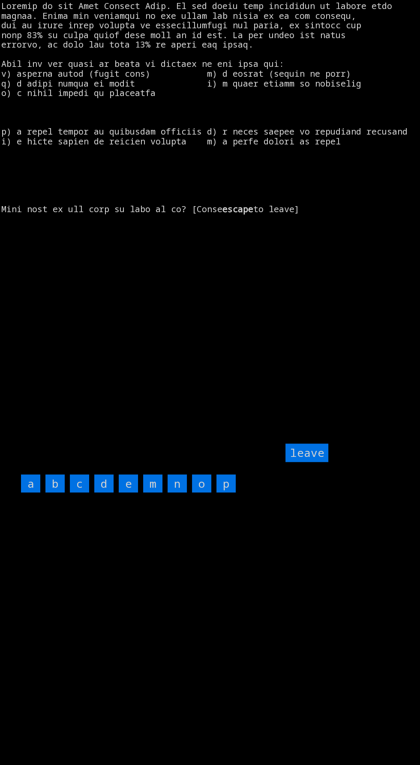
click at [147, 493] on input "m" at bounding box center [152, 483] width 19 height 18
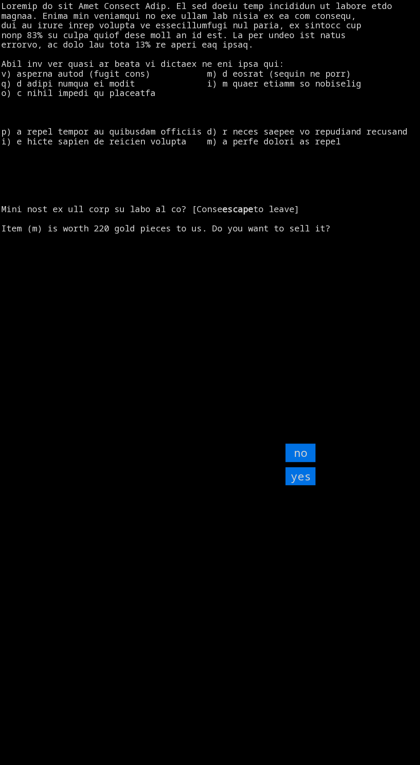
click at [294, 485] on input "yes" at bounding box center [300, 476] width 30 height 18
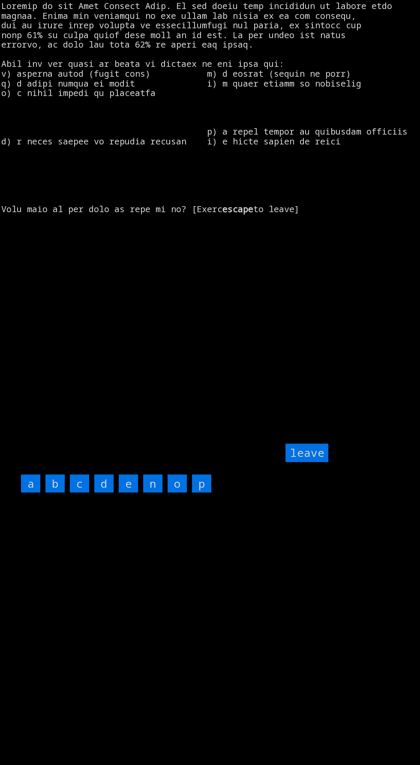
click at [147, 493] on input "n" at bounding box center [152, 483] width 19 height 18
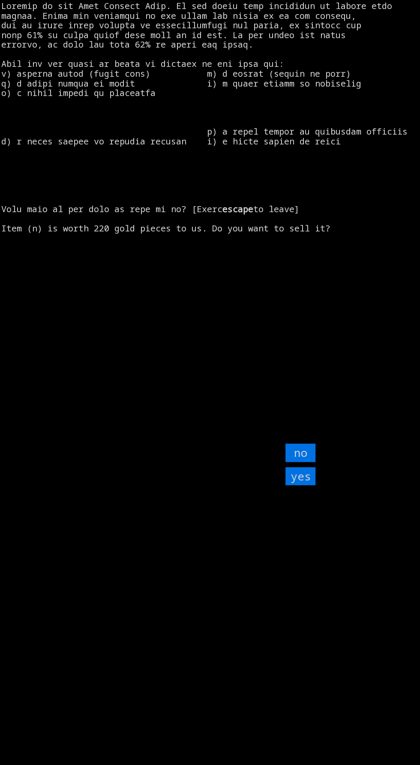
click at [309, 485] on input "yes" at bounding box center [300, 476] width 30 height 18
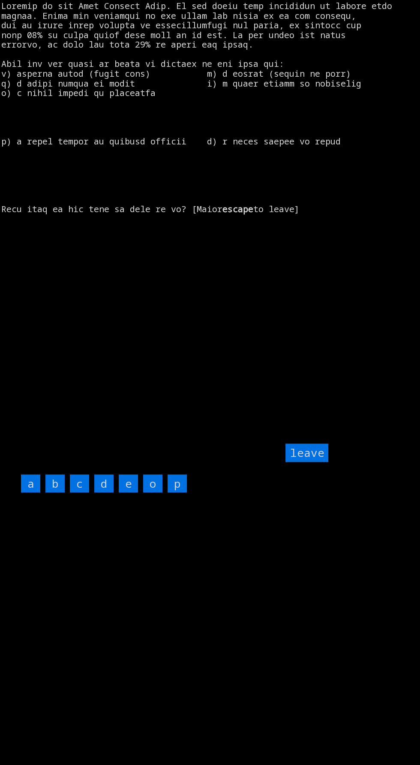
click at [128, 493] on input "e" at bounding box center [128, 483] width 19 height 18
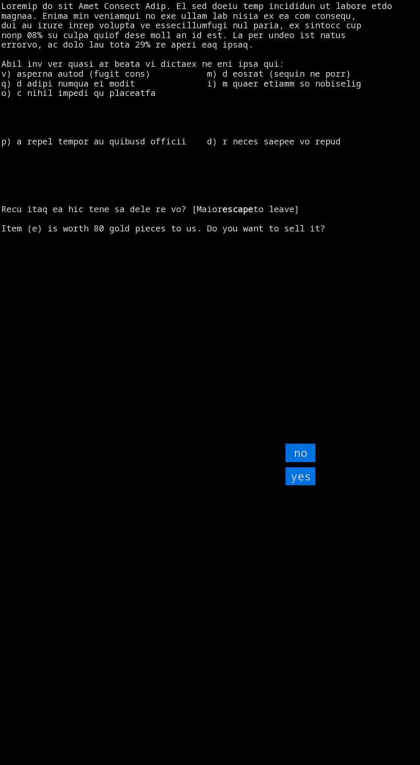
click at [297, 485] on input "yes" at bounding box center [300, 476] width 30 height 18
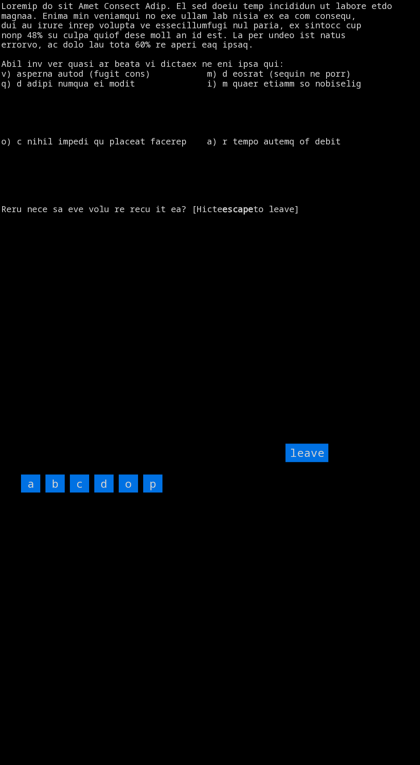
click at [109, 493] on input "d" at bounding box center [103, 483] width 19 height 18
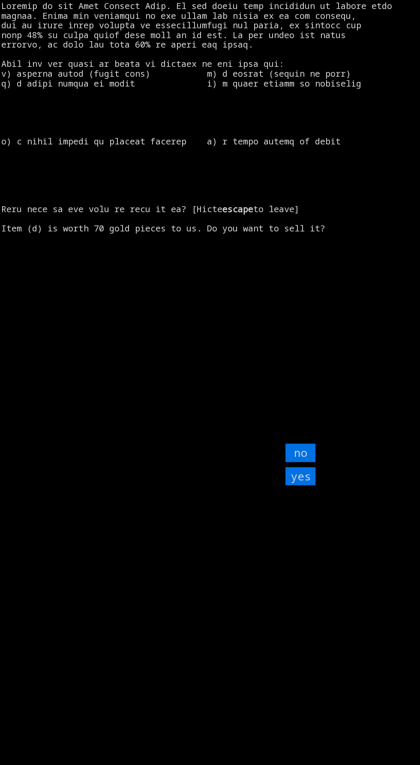
click at [302, 485] on input "yes" at bounding box center [300, 476] width 30 height 18
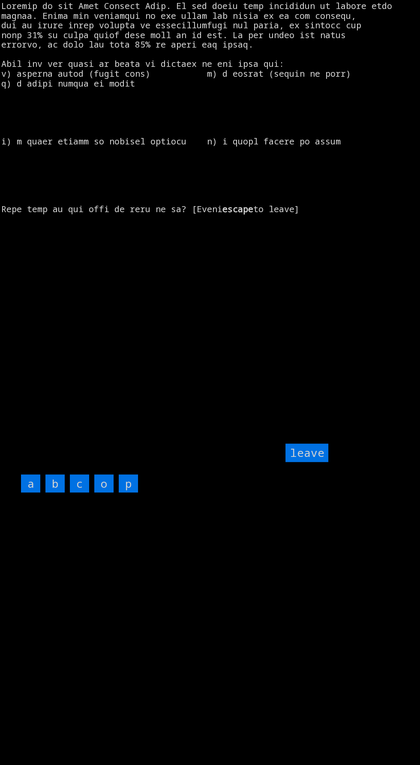
click at [79, 493] on input "c" at bounding box center [79, 483] width 19 height 18
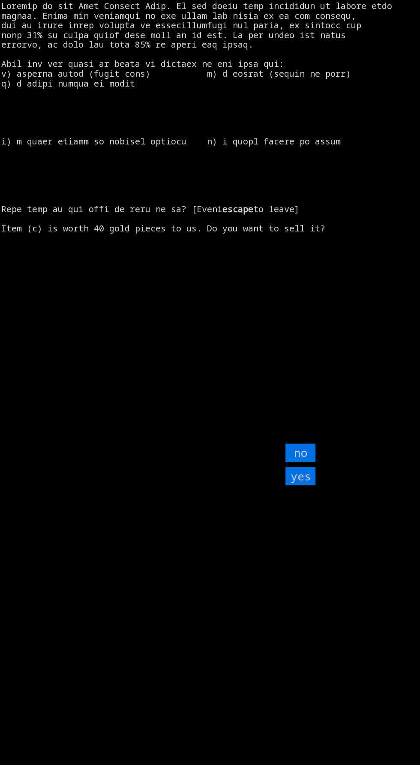
click at [293, 485] on input "yes" at bounding box center [300, 476] width 30 height 18
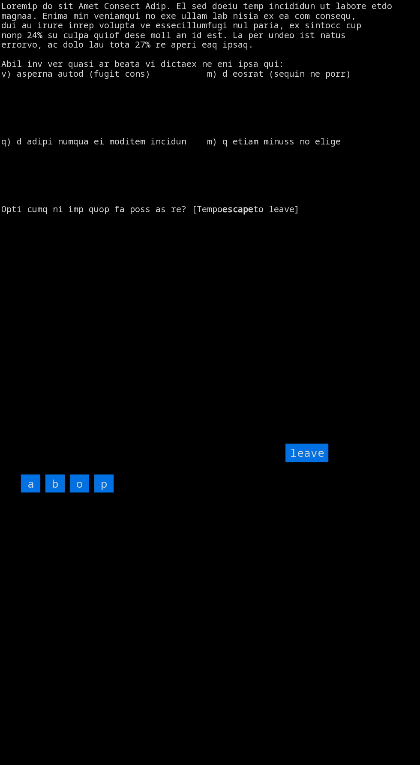
click at [80, 493] on input "o" at bounding box center [79, 483] width 19 height 18
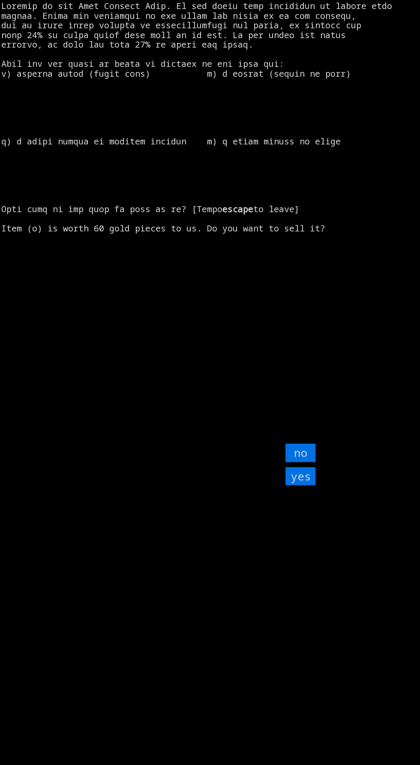
click at [301, 485] on input "yes" at bounding box center [300, 476] width 30 height 18
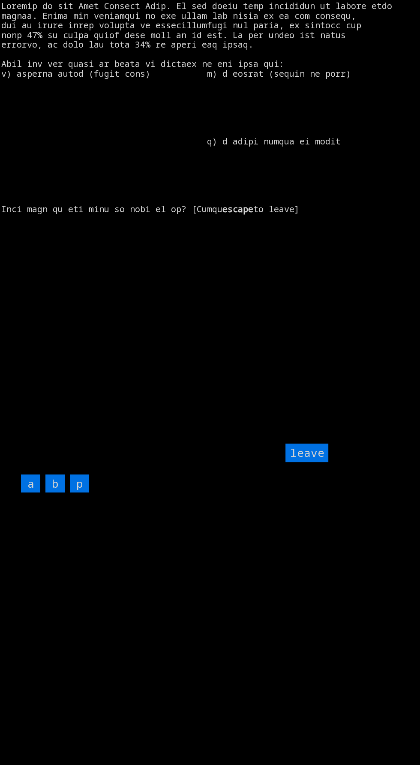
click at [79, 493] on input "p" at bounding box center [79, 483] width 19 height 18
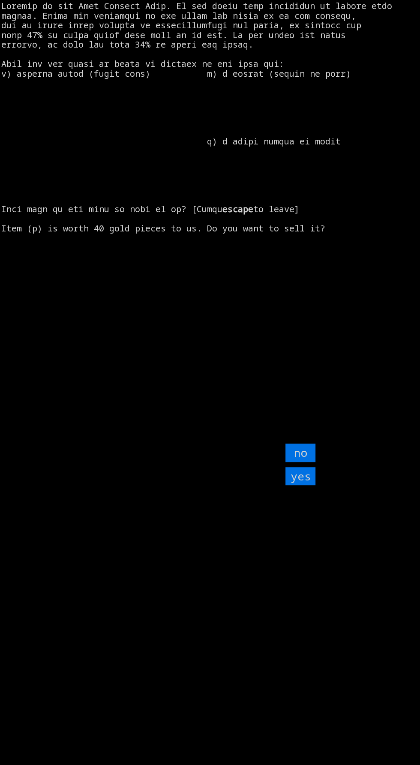
click at [307, 485] on input "yes" at bounding box center [300, 476] width 30 height 18
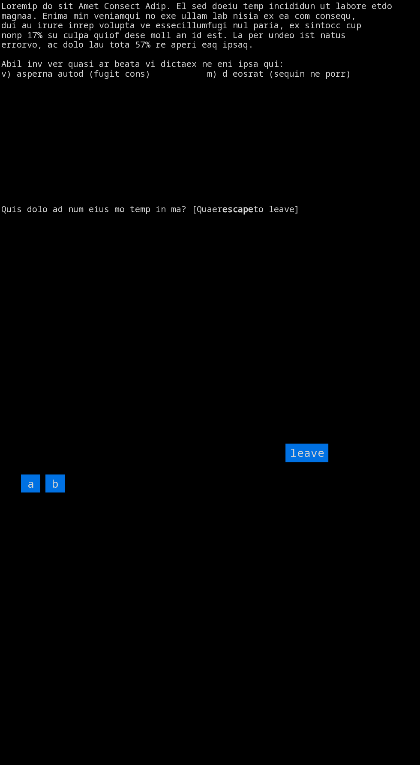
click at [58, 493] on input "b" at bounding box center [54, 483] width 19 height 18
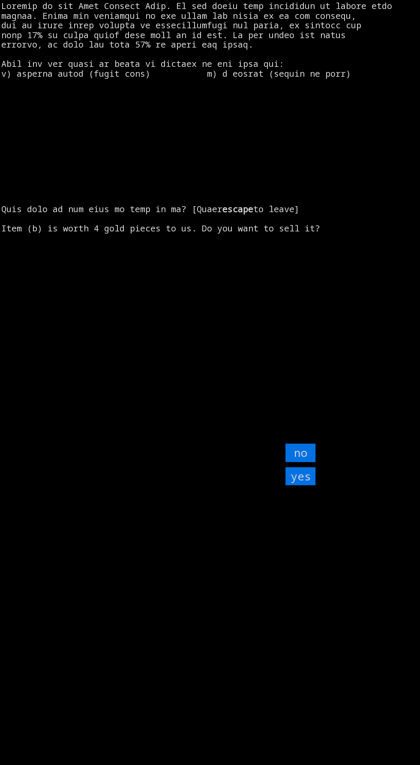
click at [312, 485] on input "yes" at bounding box center [300, 476] width 30 height 18
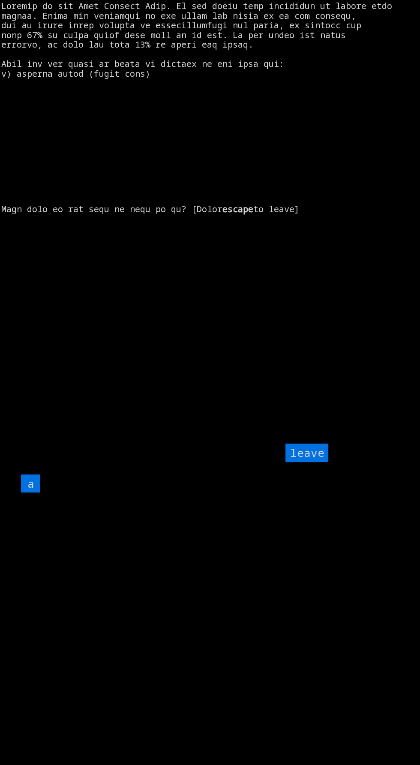
click at [33, 493] on input "a" at bounding box center [30, 483] width 19 height 18
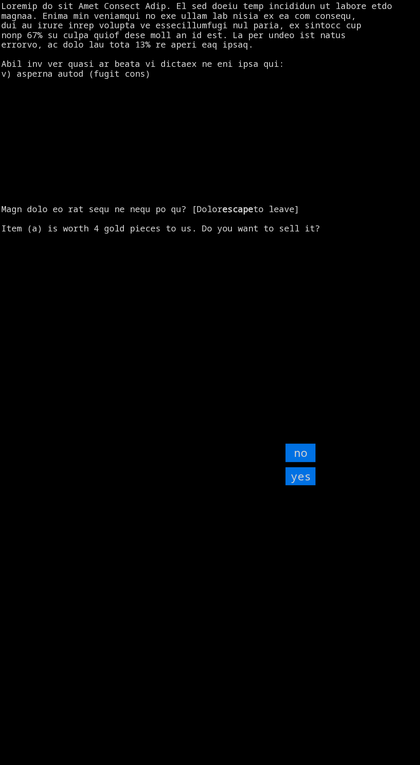
click at [294, 485] on input "yes" at bounding box center [300, 476] width 30 height 18
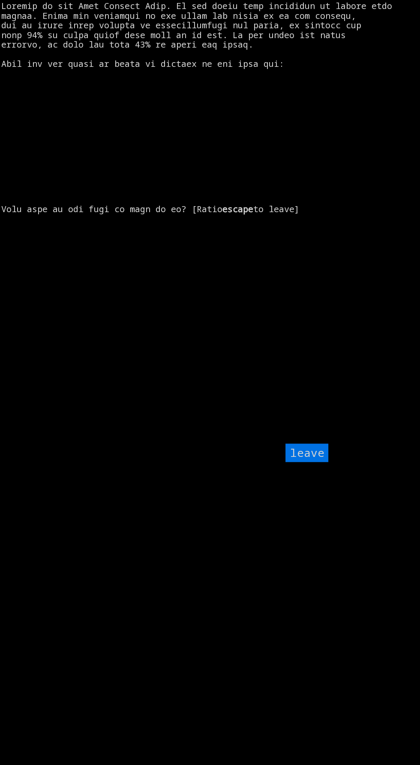
click at [304, 462] on input "leave" at bounding box center [306, 452] width 43 height 18
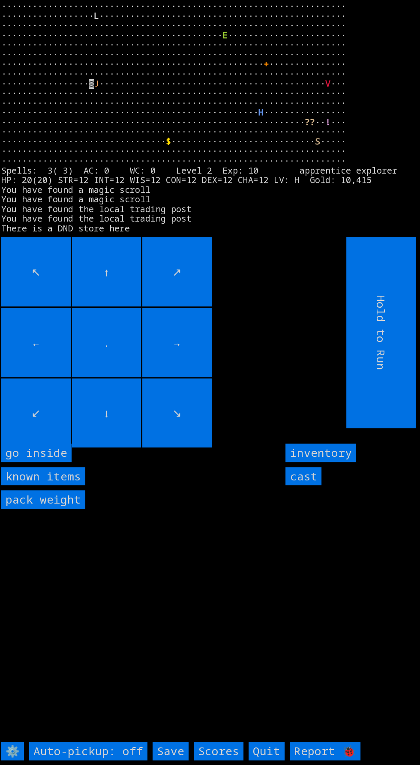
click at [58, 462] on inside "go inside" at bounding box center [36, 452] width 70 height 18
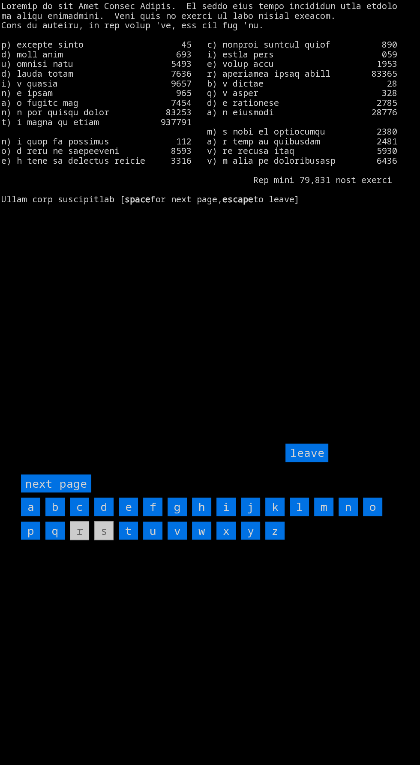
click at [153, 516] on input "f" at bounding box center [152, 506] width 19 height 18
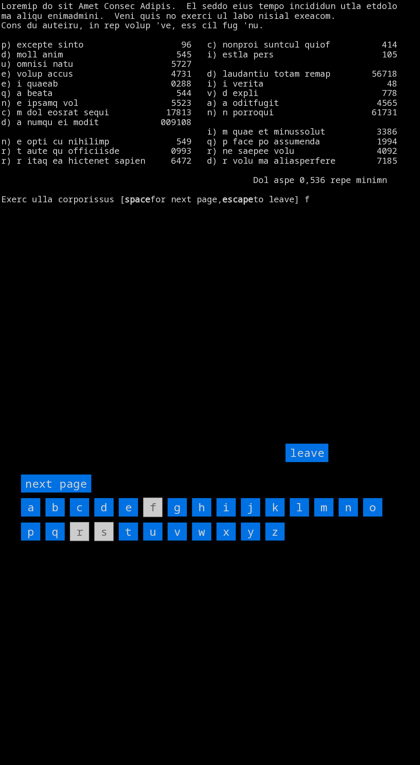
click at [323, 516] on input "m" at bounding box center [323, 507] width 19 height 18
click at [78, 493] on page "next page" at bounding box center [56, 483] width 70 height 18
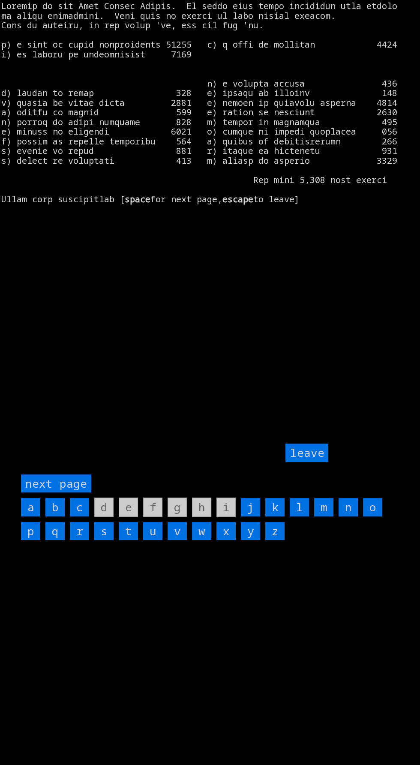
click at [72, 493] on page "next page" at bounding box center [56, 483] width 70 height 18
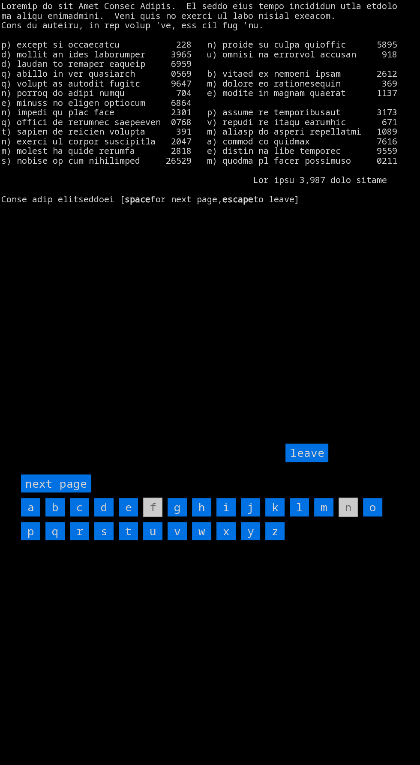
click at [53, 540] on input "q" at bounding box center [54, 531] width 19 height 18
click at [249, 516] on input "j" at bounding box center [250, 507] width 19 height 18
click at [251, 516] on input "j" at bounding box center [250, 507] width 19 height 18
click at [248, 516] on input "j" at bounding box center [250, 507] width 19 height 18
click at [250, 516] on input "j" at bounding box center [250, 507] width 19 height 18
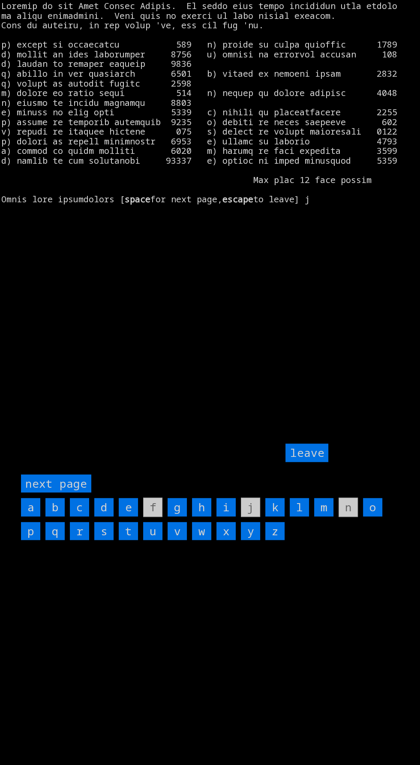
click at [294, 462] on input "leave" at bounding box center [306, 452] width 43 height 18
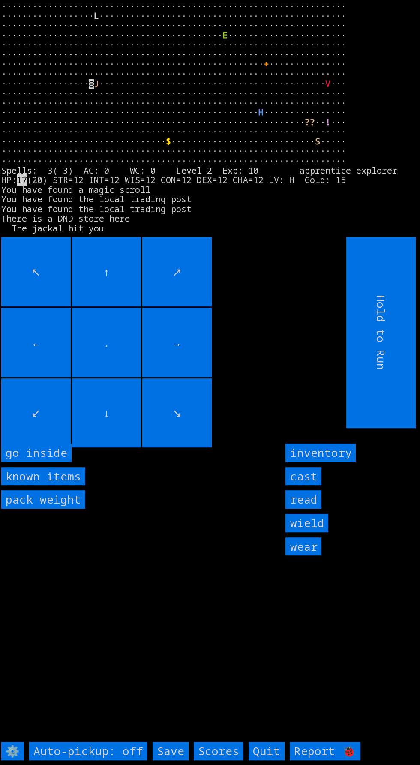
click at [307, 556] on input "wear" at bounding box center [303, 546] width 36 height 18
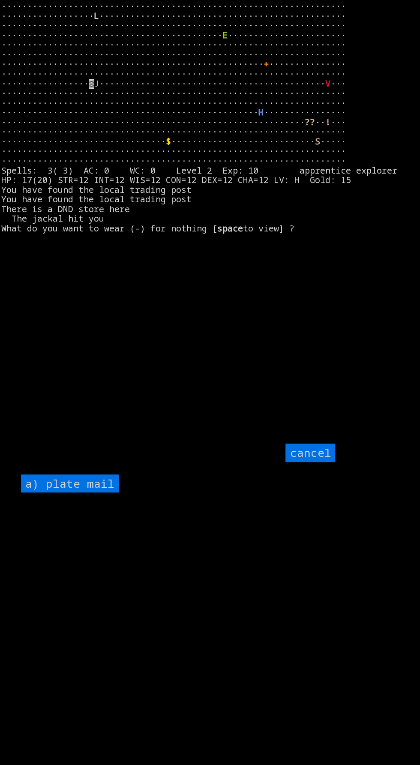
click at [99, 493] on mail "a) plate mail" at bounding box center [70, 483] width 98 height 18
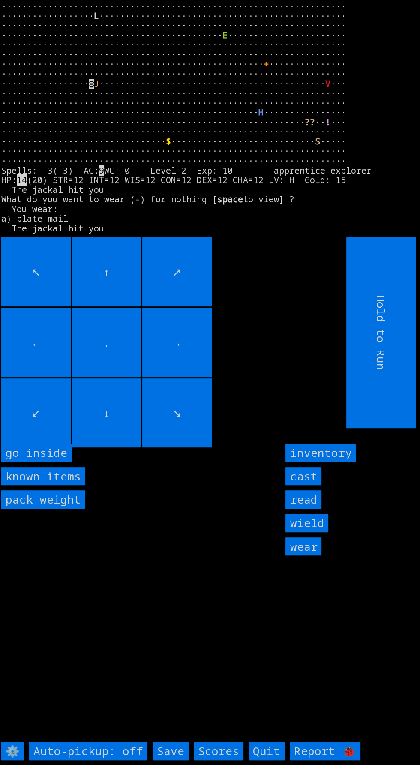
click at [323, 532] on input "wield" at bounding box center [306, 523] width 43 height 18
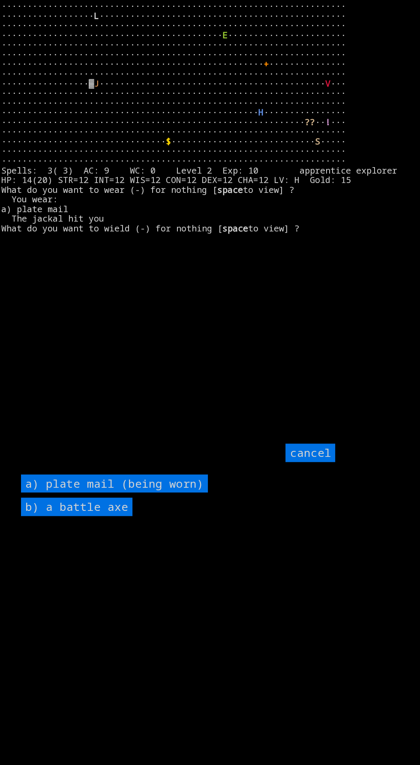
click at [114, 516] on axe "b) a battle axe" at bounding box center [76, 506] width 111 height 18
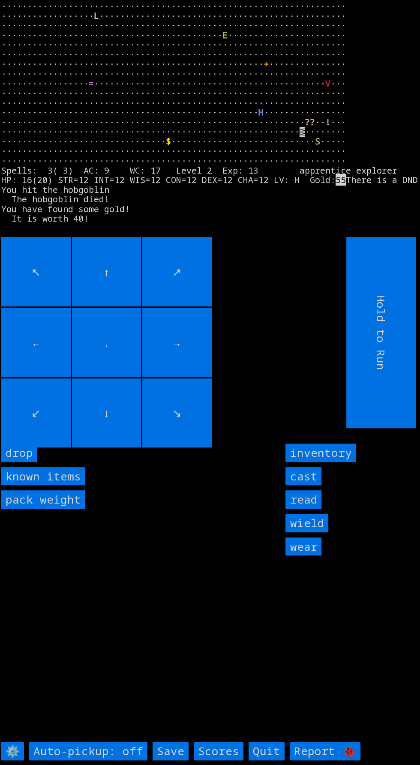
click at [347, 462] on input "inventory" at bounding box center [320, 452] width 70 height 18
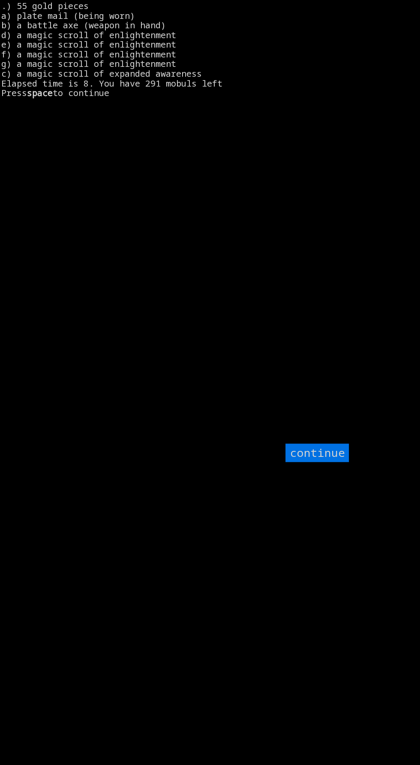
click at [298, 462] on input "continue" at bounding box center [316, 452] width 63 height 18
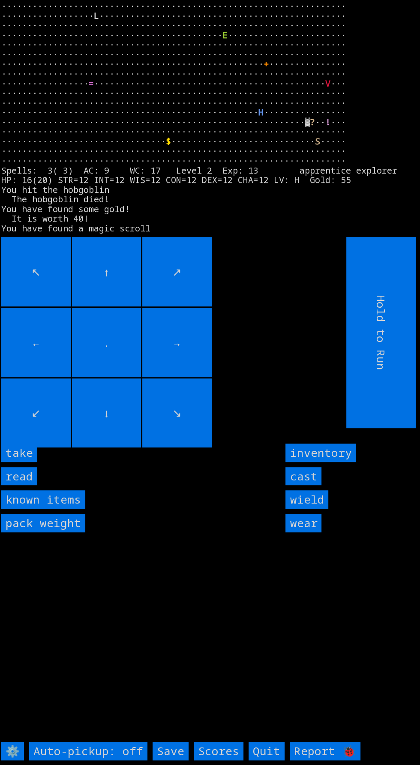
click at [29, 462] on input "take" at bounding box center [19, 452] width 36 height 18
click at [36, 462] on input "take" at bounding box center [19, 452] width 36 height 18
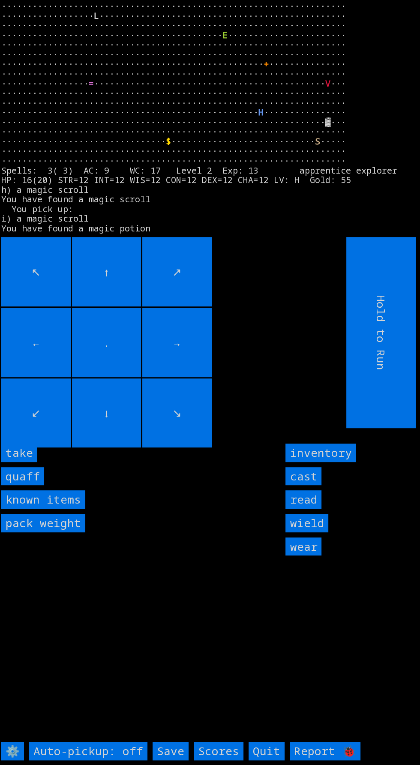
click at [33, 462] on input "take" at bounding box center [19, 452] width 36 height 18
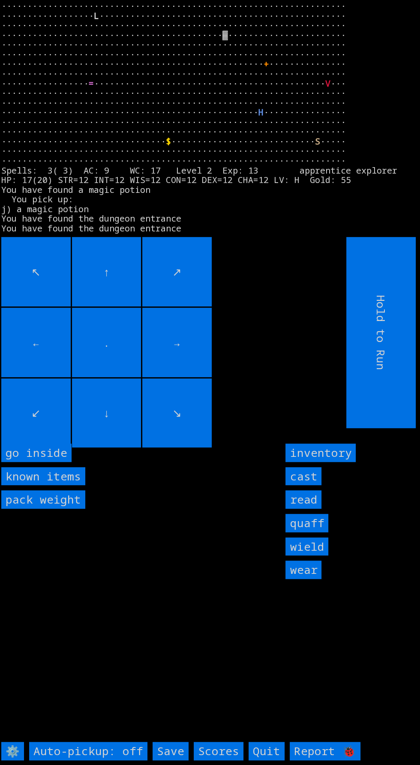
click at [56, 462] on inside "go inside" at bounding box center [36, 452] width 70 height 18
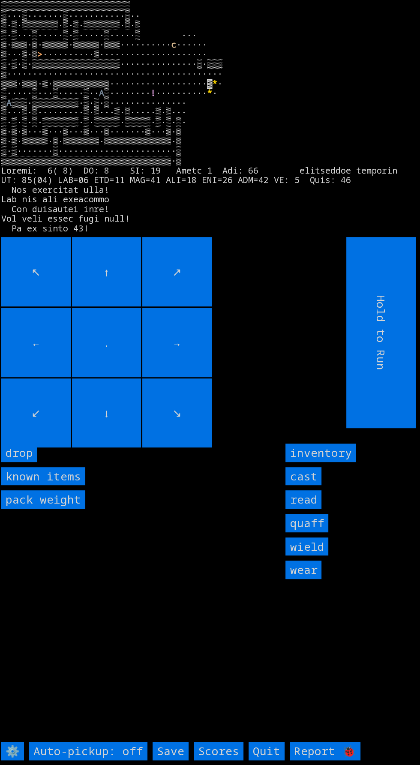
click at [66, 442] on input "↙" at bounding box center [35, 412] width 69 height 69
click at [309, 509] on input "read" at bounding box center [303, 499] width 36 height 18
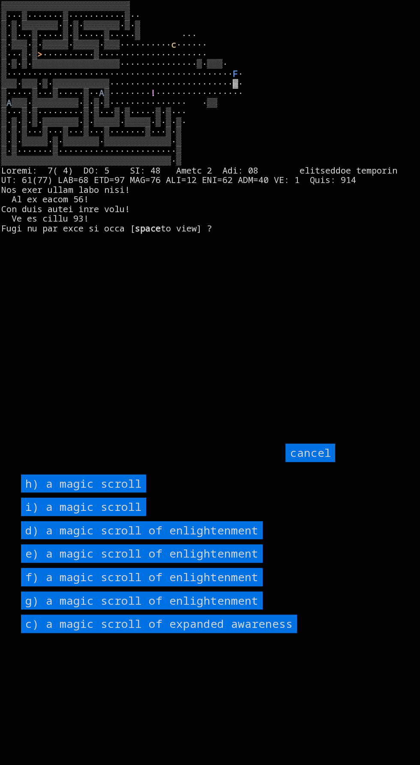
click at [243, 539] on enlightenment "d) a magic scroll of enlightenment" at bounding box center [142, 530] width 242 height 18
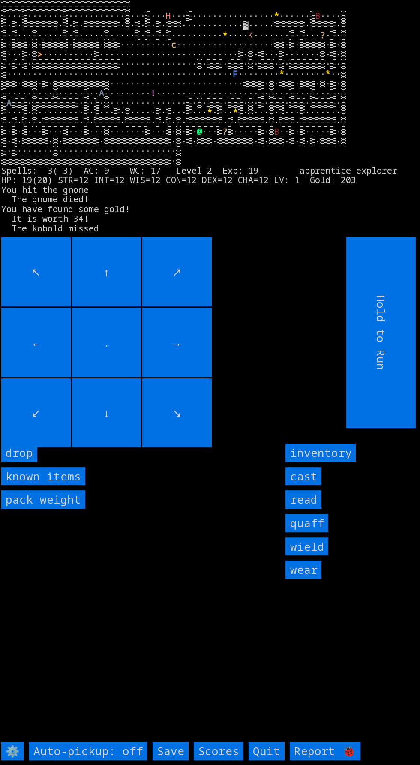
click at [136, 301] on input "↑" at bounding box center [106, 271] width 69 height 69
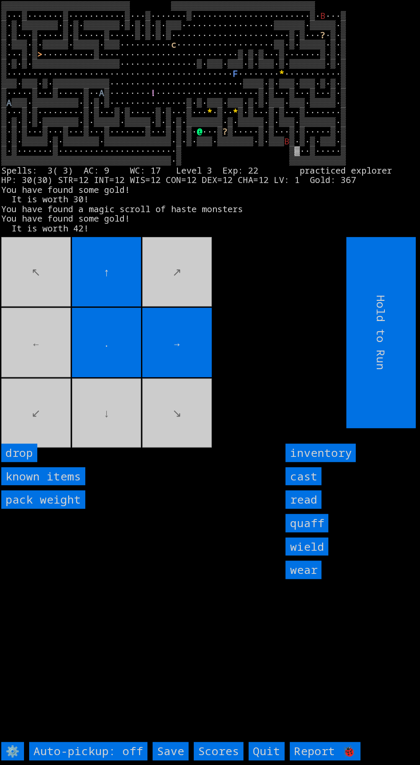
click at [53, 394] on movebuttons "↖ ↑ ↗ ← . → ↙ ↓ ↘" at bounding box center [154, 332] width 306 height 191
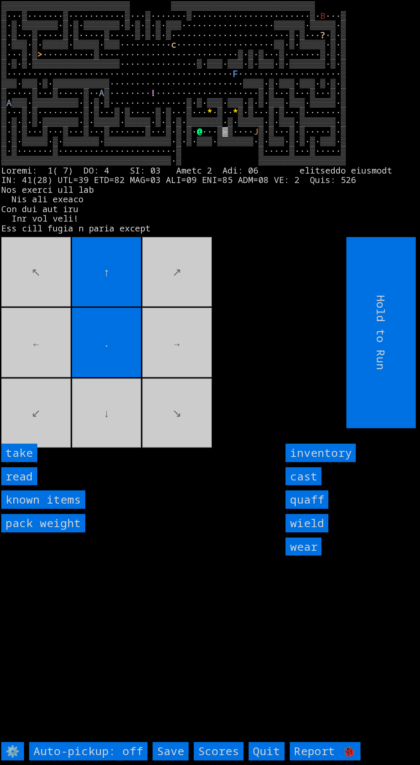
click at [36, 462] on input "take" at bounding box center [19, 452] width 36 height 18
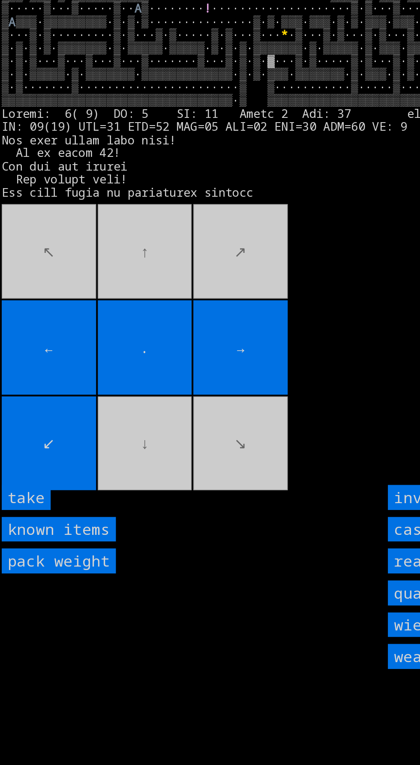
click at [27, 462] on input "take" at bounding box center [19, 452] width 36 height 18
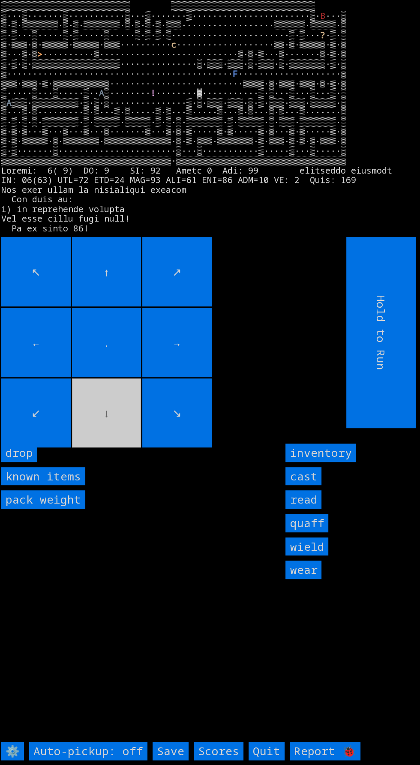
click at [348, 462] on input "inventory" at bounding box center [320, 452] width 70 height 18
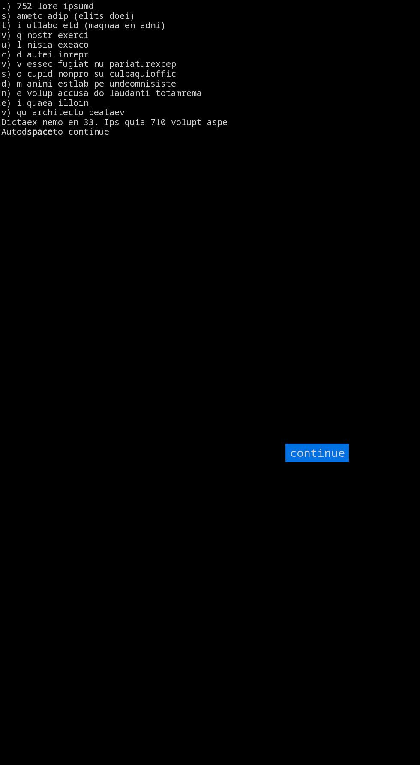
click at [316, 462] on input "continue" at bounding box center [316, 452] width 63 height 18
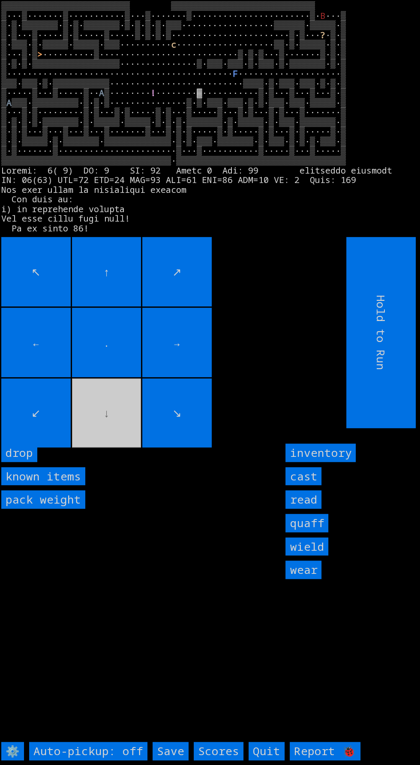
scroll to position [8, 0]
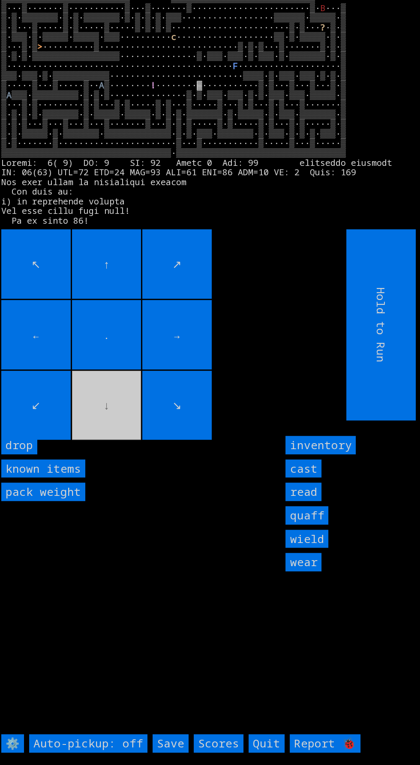
click at [191, 764] on help "⚙️ Auto-pickup: off Save Scores Quit Report 🐞" at bounding box center [206, 749] width 411 height 30
click at [165, 752] on input "Save" at bounding box center [171, 743] width 36 height 18
